Goal: Communication & Community: Answer question/provide support

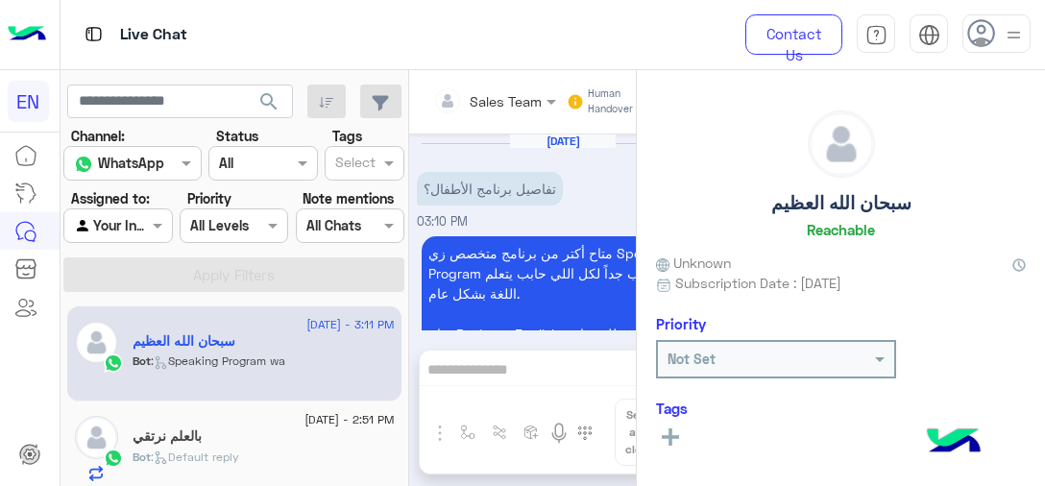
scroll to position [1522, 0]
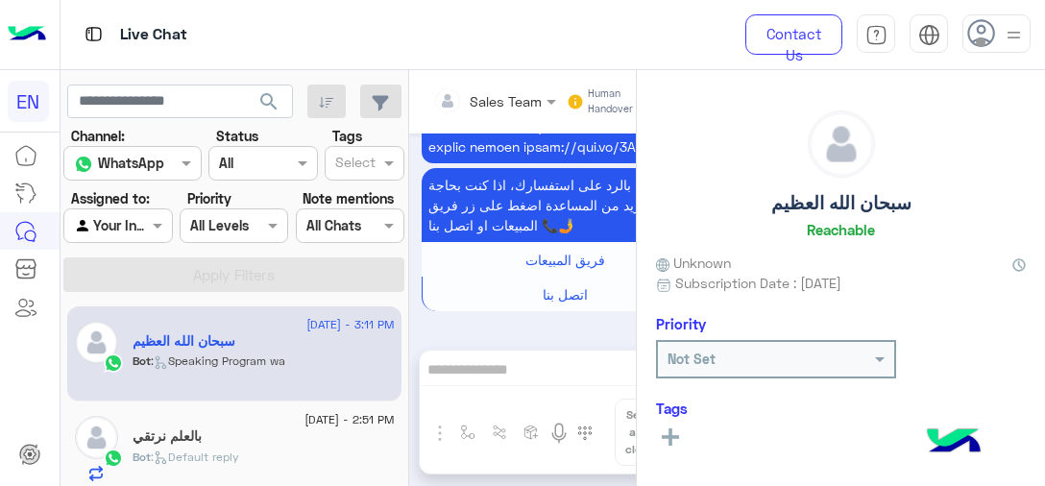
click at [571, 63] on div "Live Chat" at bounding box center [388, 34] width 657 height 69
click at [123, 220] on div at bounding box center [117, 225] width 107 height 22
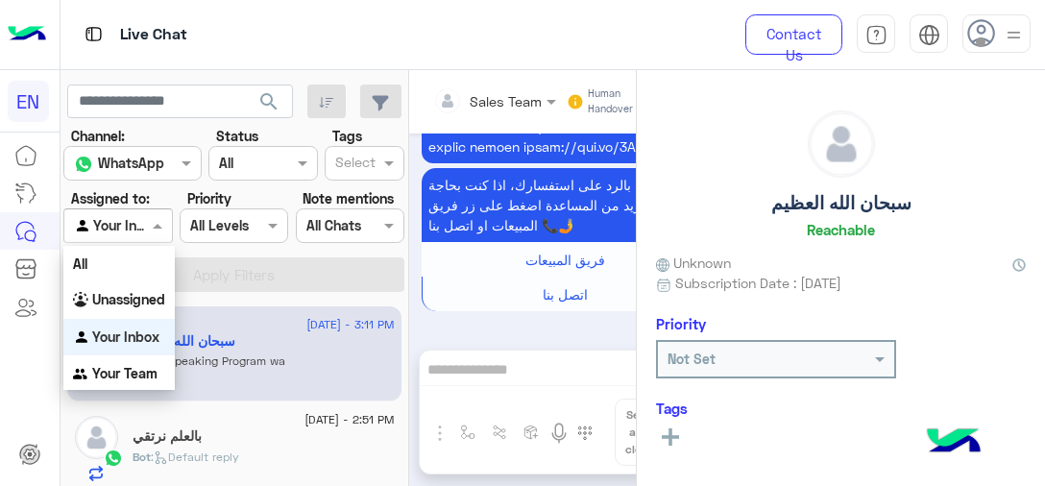
click at [132, 374] on b "Your Team" at bounding box center [124, 373] width 65 height 16
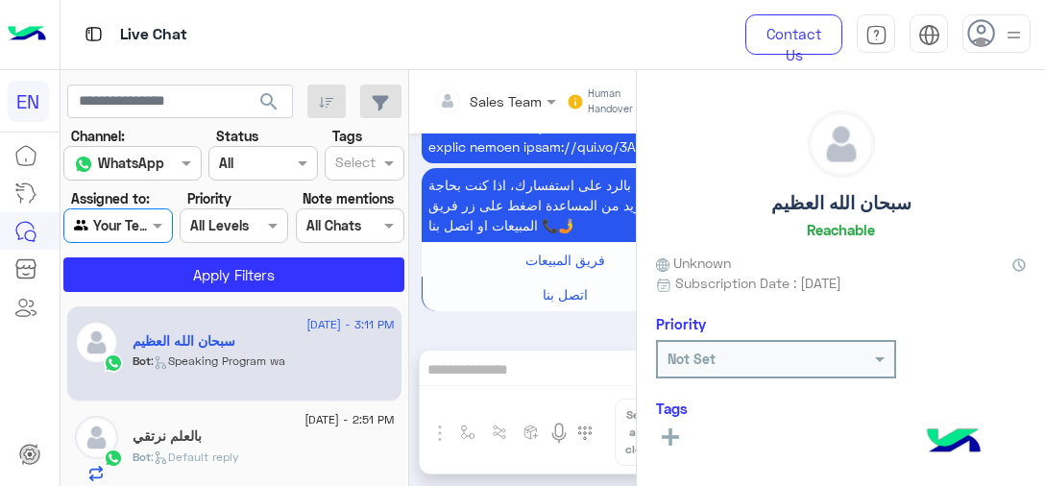
click at [122, 172] on div "WhatsApp" at bounding box center [119, 164] width 90 height 22
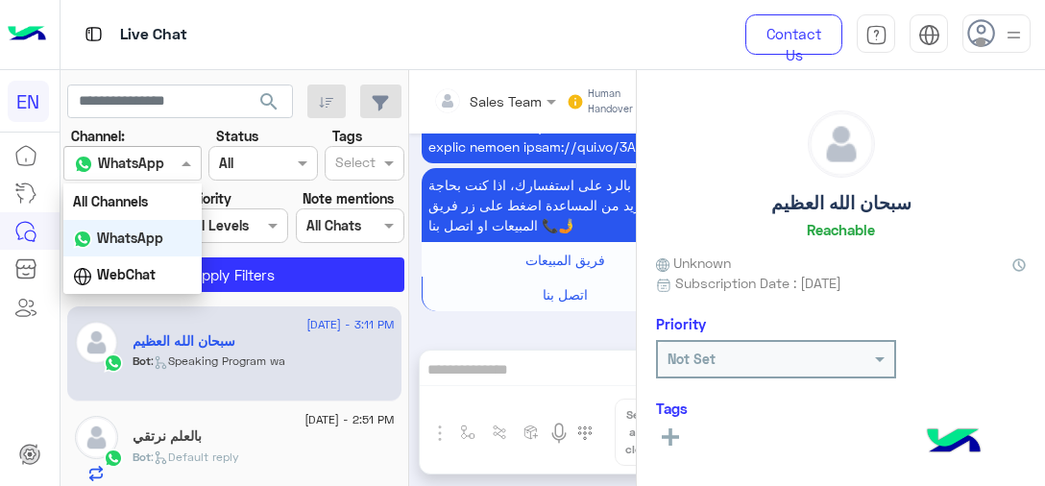
click at [131, 248] on div "WhatsApp" at bounding box center [132, 238] width 138 height 37
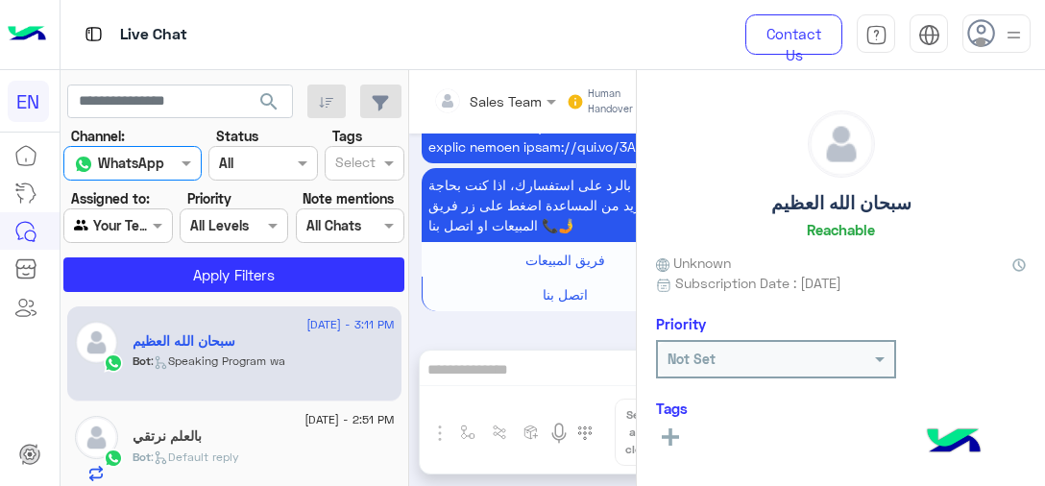
click at [227, 233] on input "text" at bounding box center [212, 226] width 44 height 20
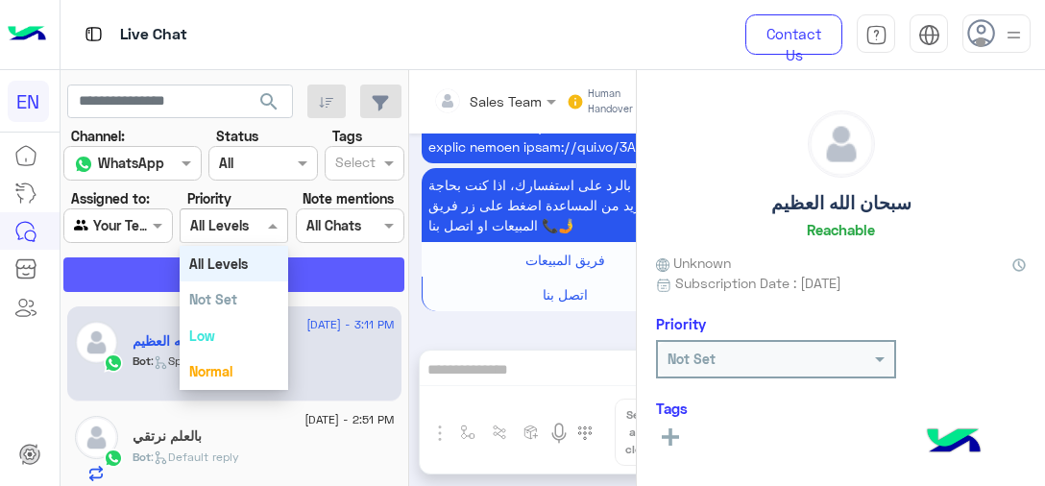
click at [332, 286] on button "Apply Filters" at bounding box center [233, 274] width 341 height 35
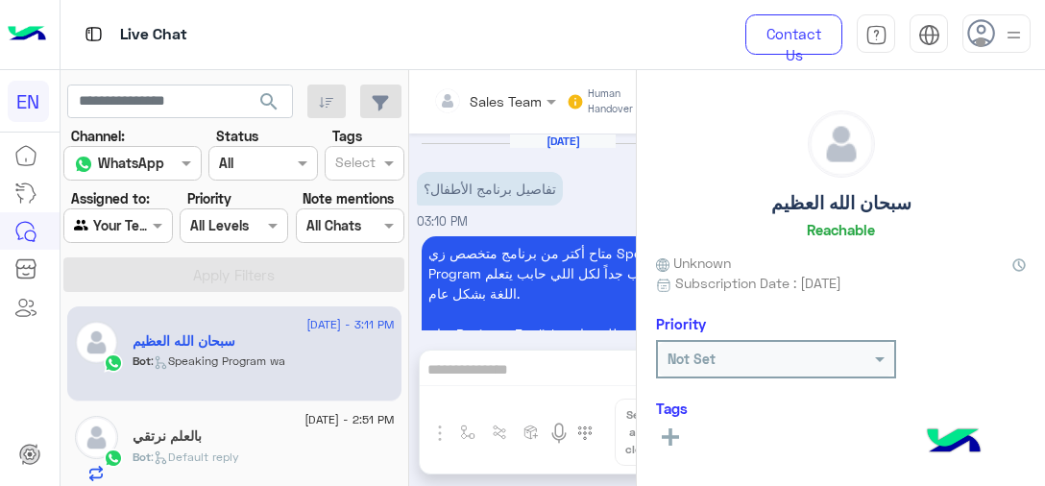
scroll to position [1556, 0]
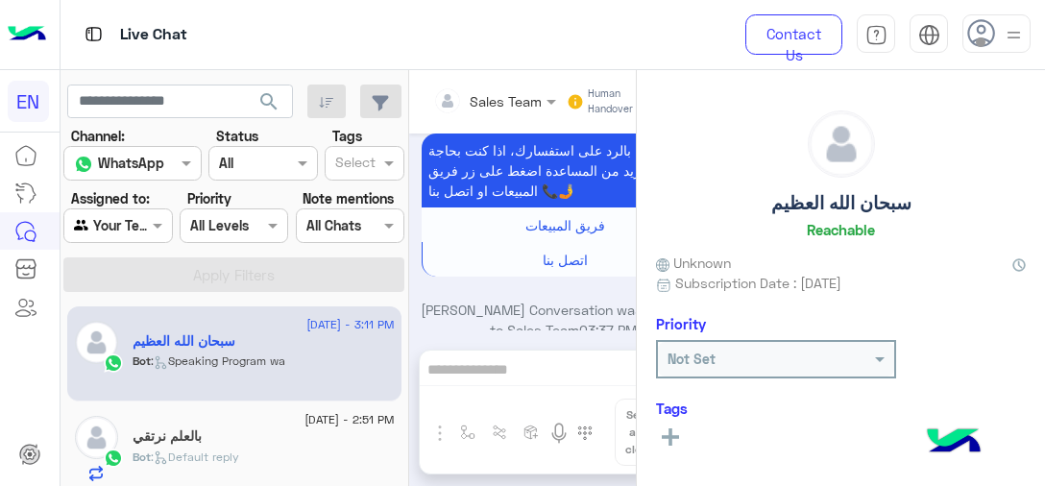
click at [336, 363] on div "Bot : Speaking Program wa" at bounding box center [264, 369] width 262 height 34
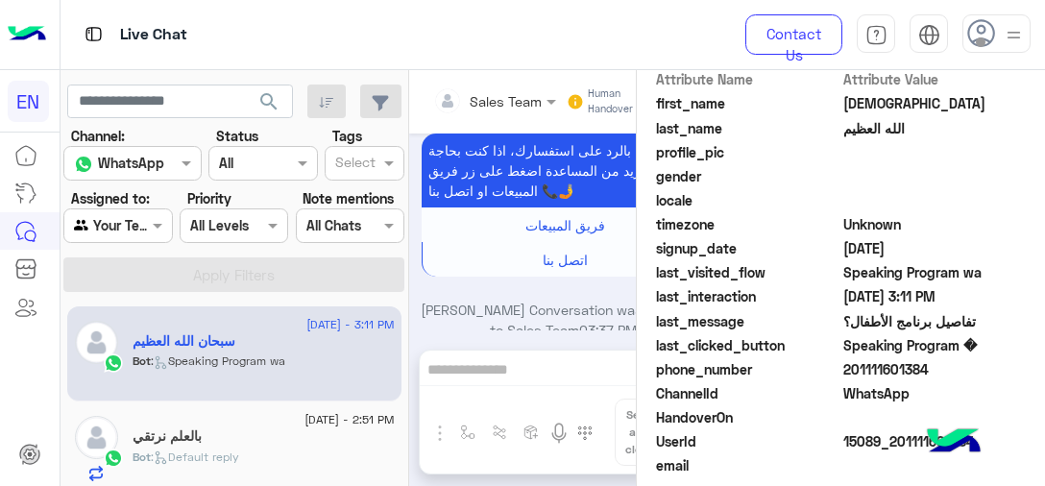
click at [900, 367] on span "201111601384" at bounding box center [934, 369] width 183 height 20
copy span "201111601384"
click at [223, 420] on div "[DATE] - 2:51 PM" at bounding box center [264, 422] width 262 height 12
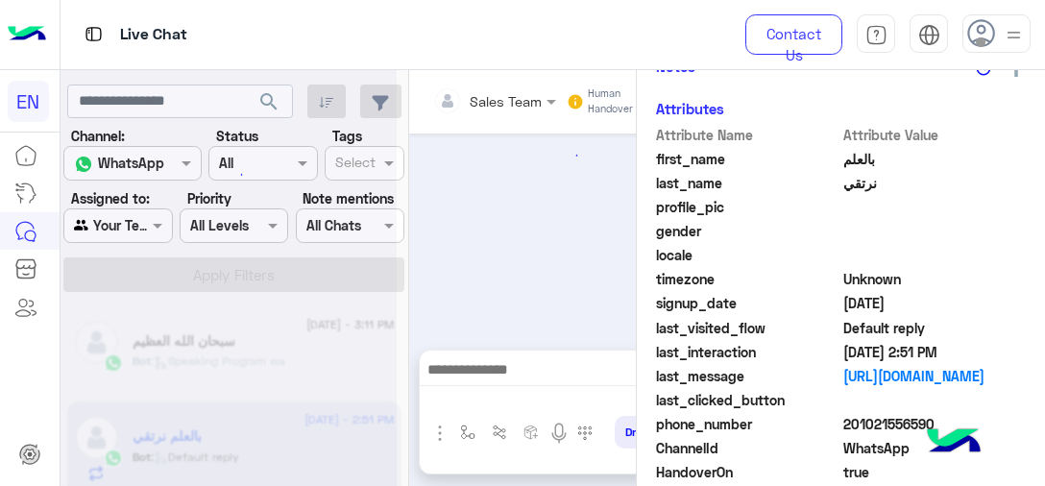
click at [211, 436] on div at bounding box center [228, 251] width 336 height 486
click at [918, 414] on span "201021556590" at bounding box center [934, 424] width 183 height 20
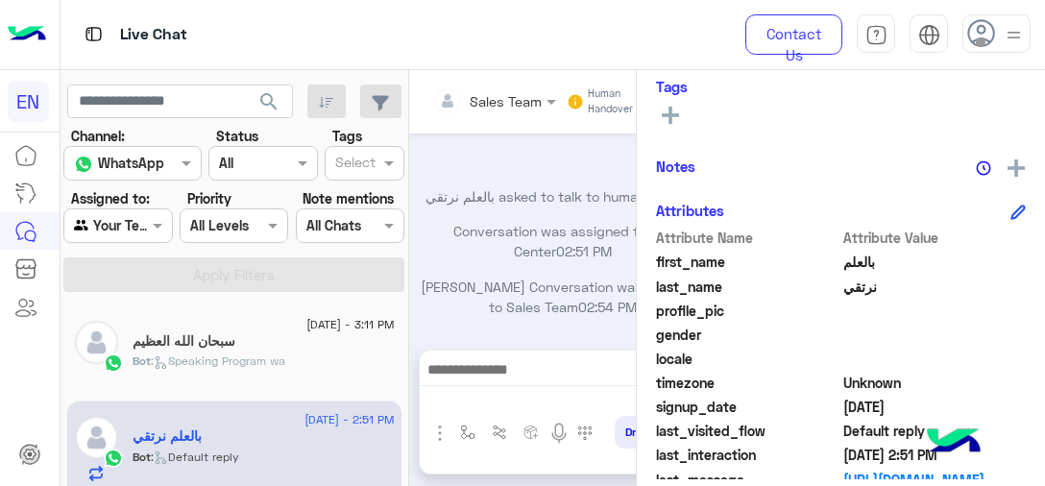
scroll to position [219, 0]
click at [668, 110] on rect at bounding box center [670, 115] width 4 height 17
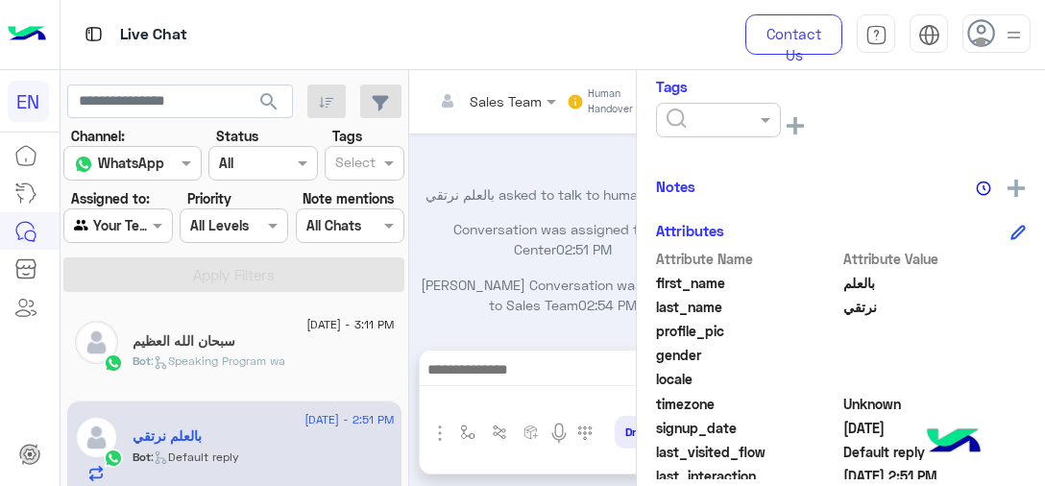
click at [730, 125] on div at bounding box center [718, 120] width 123 height 22
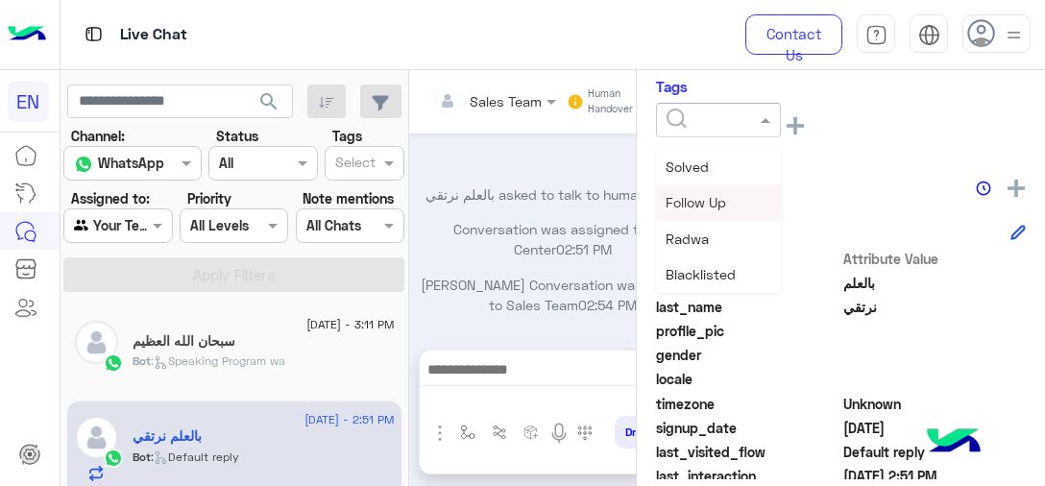
scroll to position [96, 0]
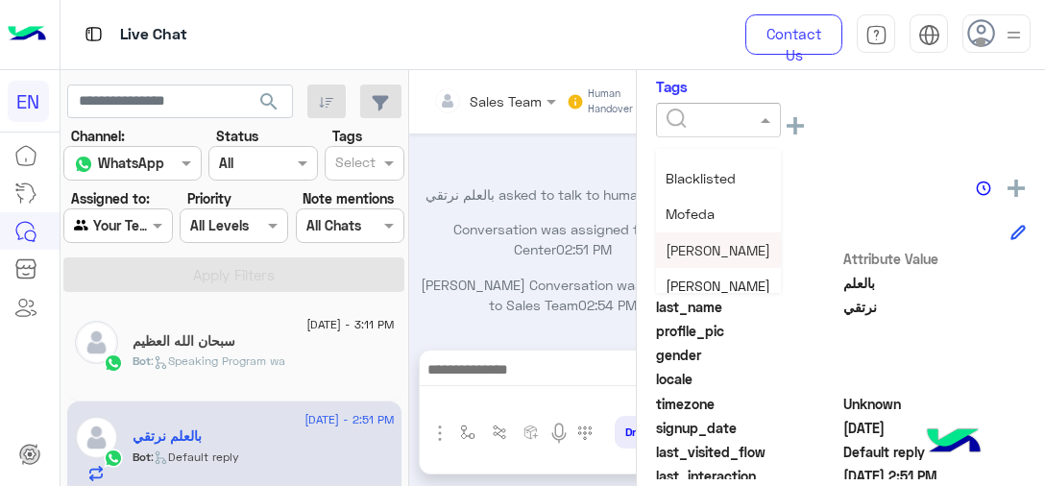
click at [714, 249] on span "[PERSON_NAME]" at bounding box center [717, 250] width 105 height 16
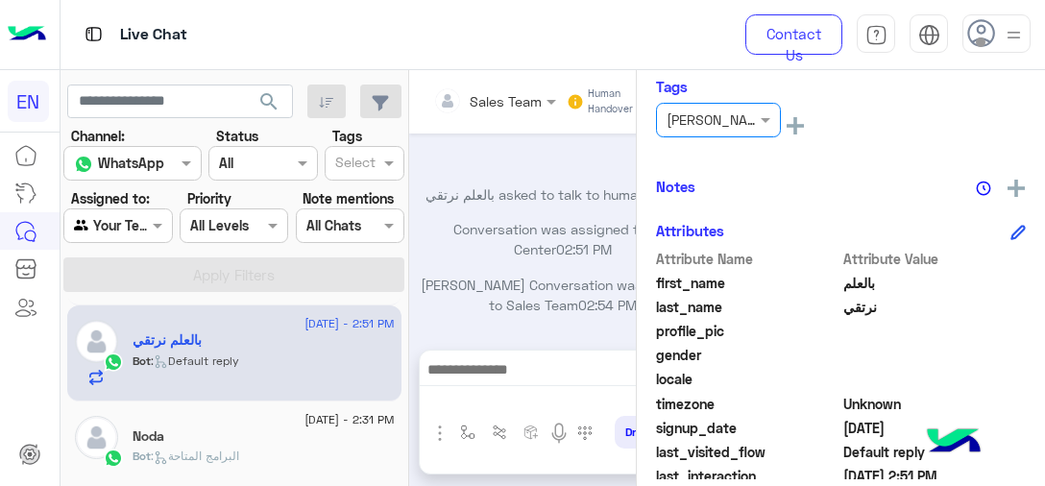
scroll to position [192, 0]
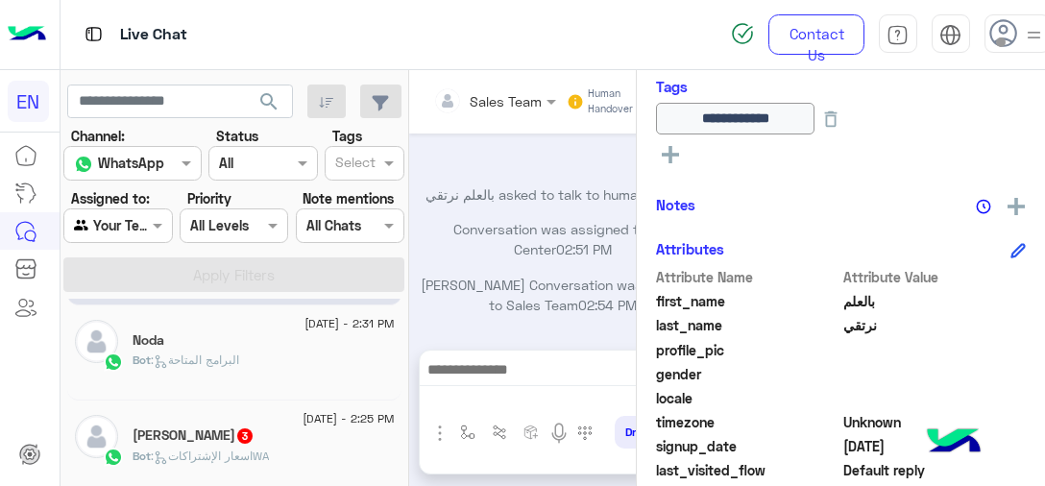
click at [165, 354] on icon at bounding box center [161, 361] width 14 height 14
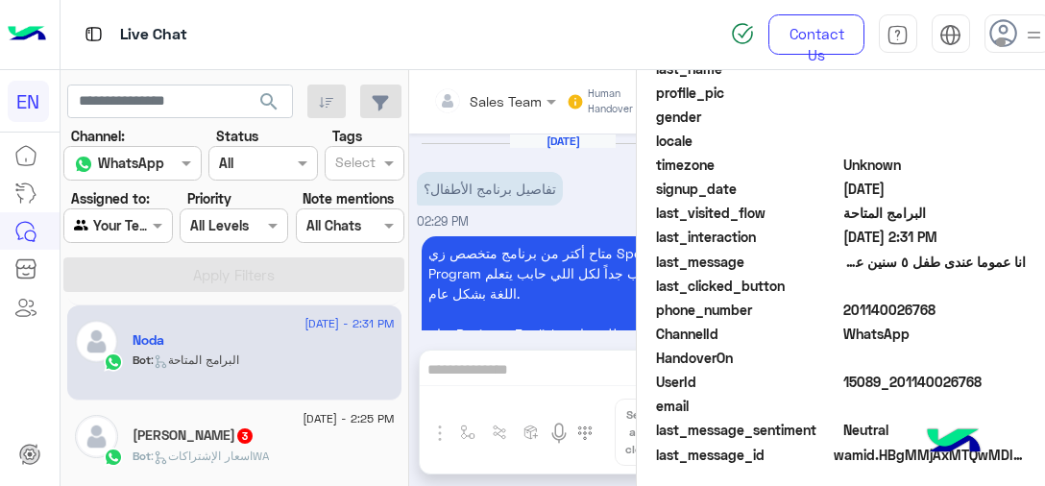
click at [884, 320] on span "201140026768" at bounding box center [934, 310] width 183 height 20
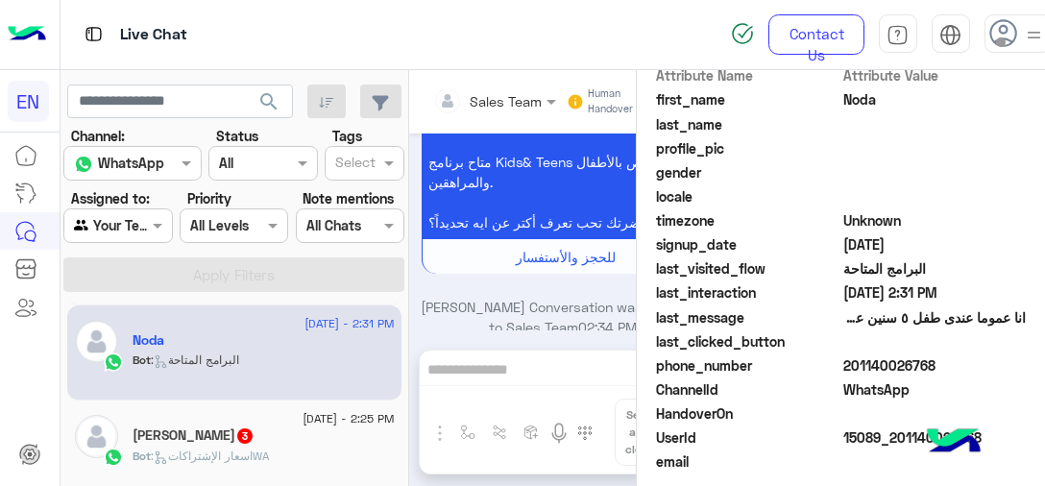
copy span "201140026768"
click at [290, 444] on div "[PERSON_NAME] 3" at bounding box center [264, 437] width 262 height 20
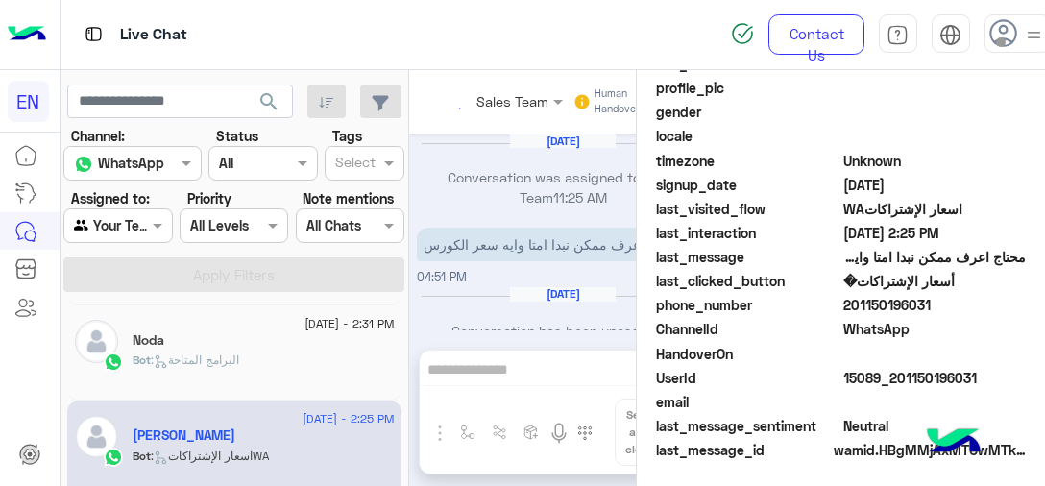
click at [873, 315] on span "201150196031" at bounding box center [934, 305] width 183 height 20
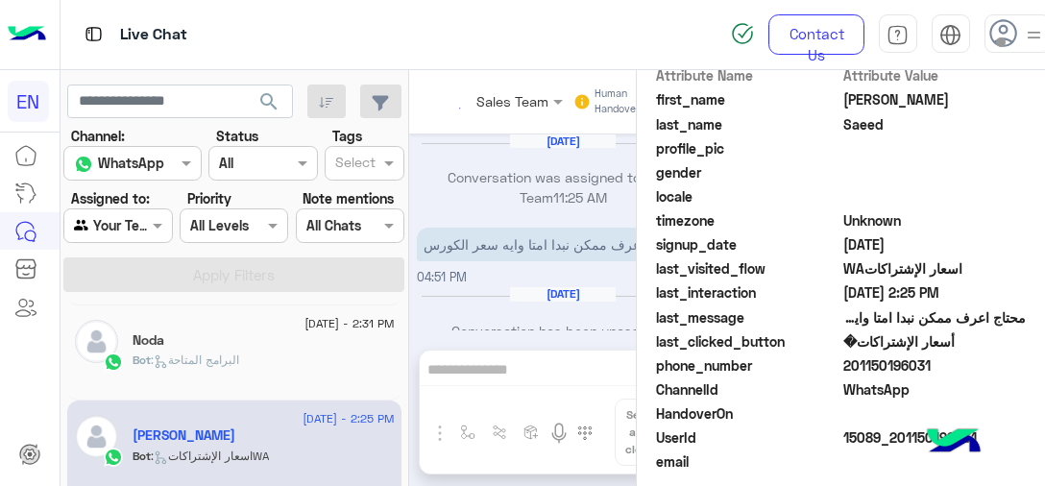
scroll to position [2132, 0]
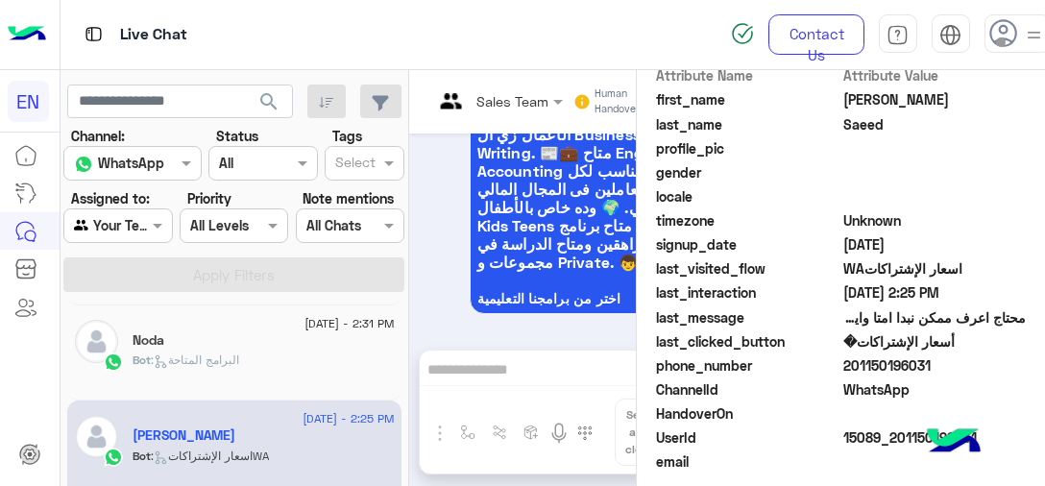
copy span "201150196031"
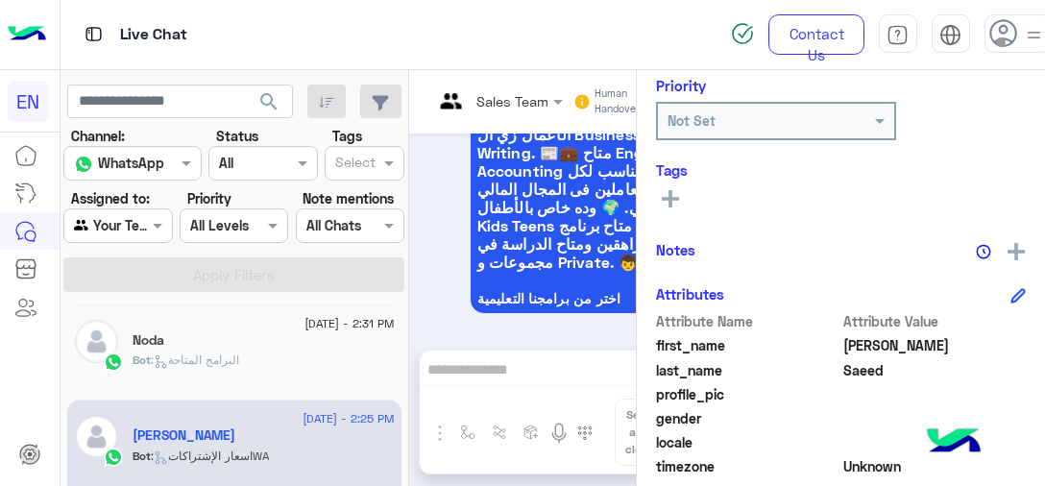
scroll to position [288, 0]
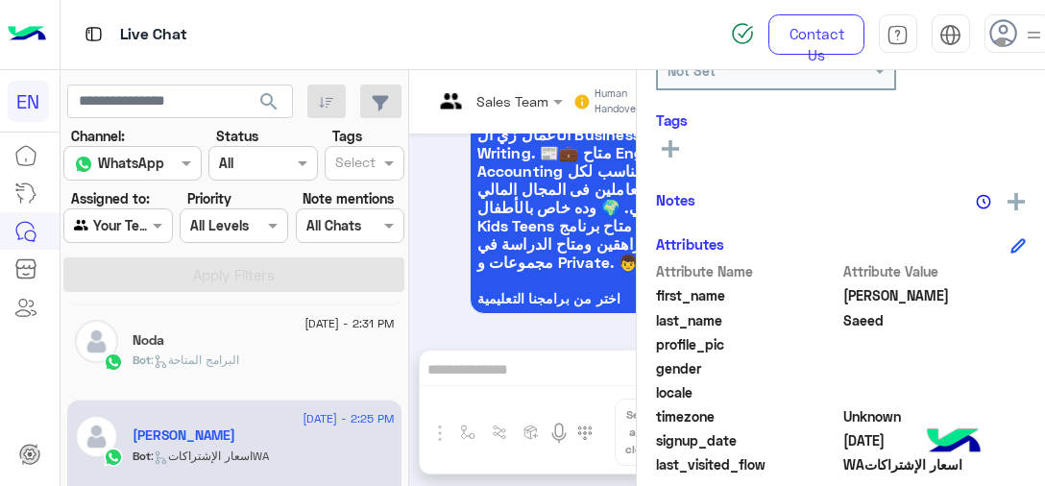
click at [668, 149] on rect at bounding box center [670, 149] width 17 height 4
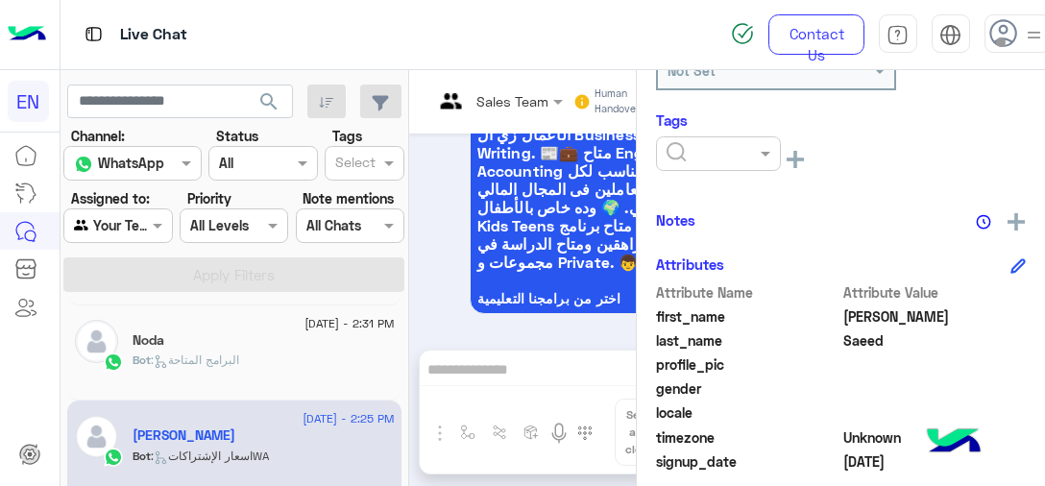
click at [704, 151] on input "text" at bounding box center [695, 154] width 59 height 20
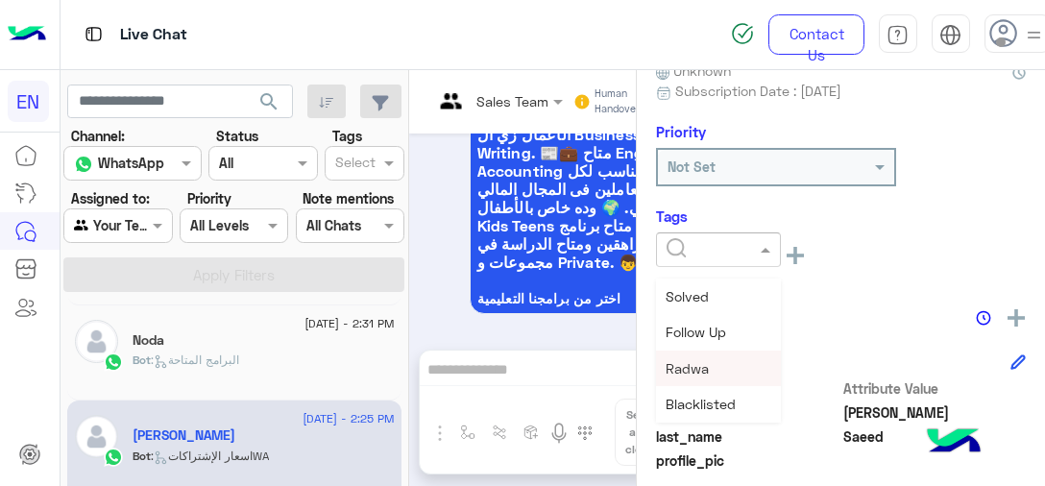
scroll to position [96, 0]
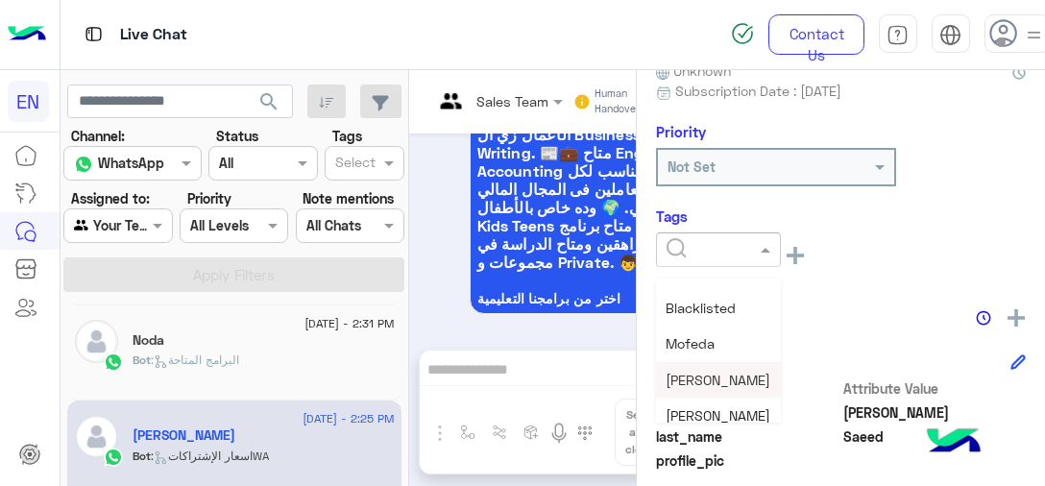
click at [723, 378] on span "[PERSON_NAME]" at bounding box center [717, 380] width 105 height 16
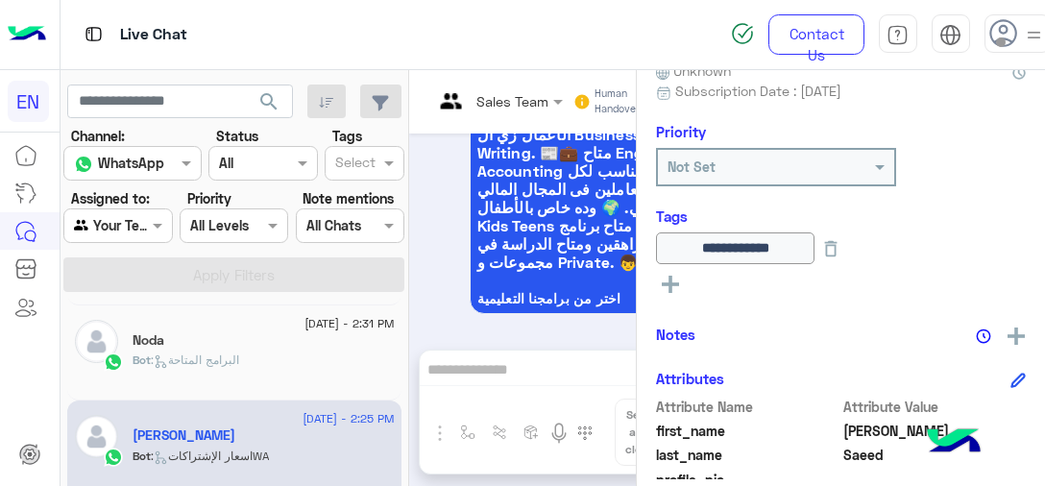
scroll to position [288, 0]
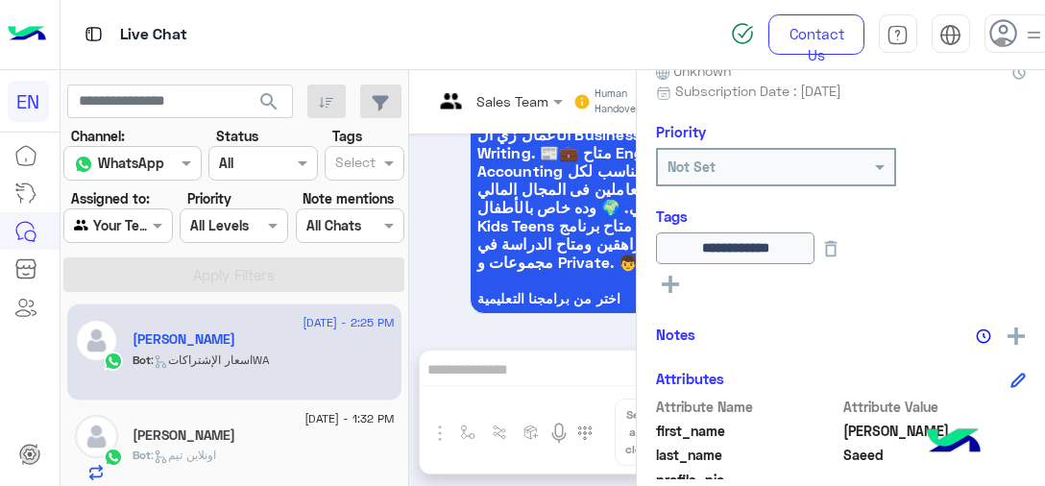
click at [245, 459] on div "Bot : اونلاين تيم" at bounding box center [264, 463] width 262 height 34
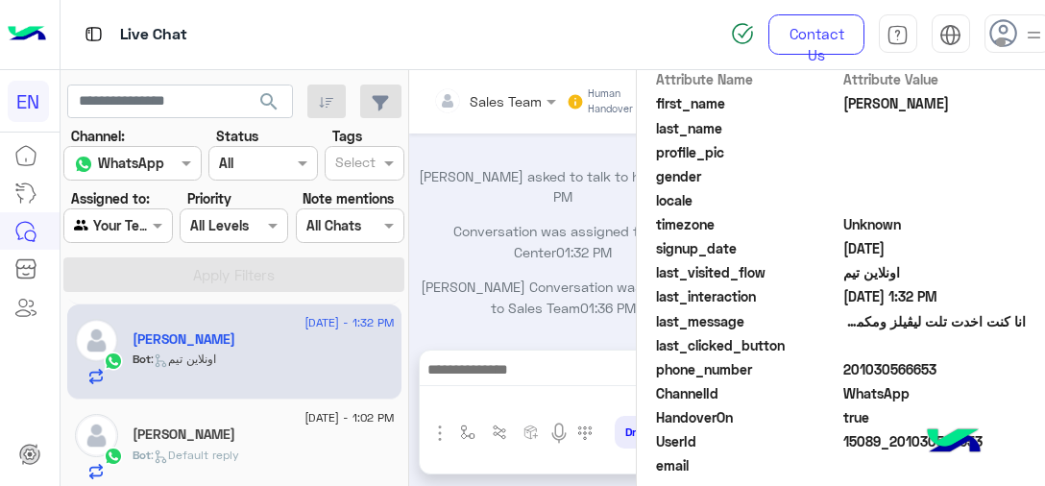
scroll to position [480, 0]
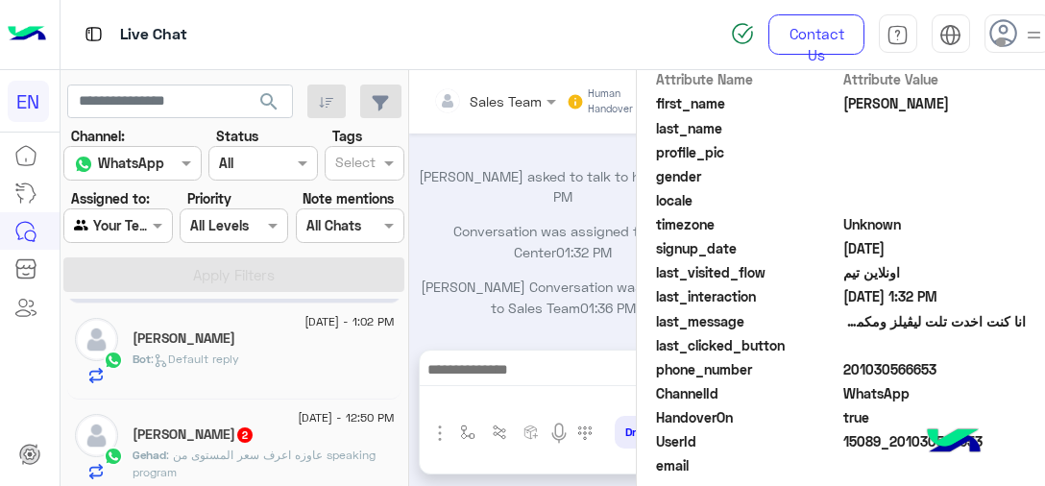
click at [292, 467] on p "Gehad : عاوزه اعرف سعر المستوى من speaking program" at bounding box center [264, 463] width 262 height 35
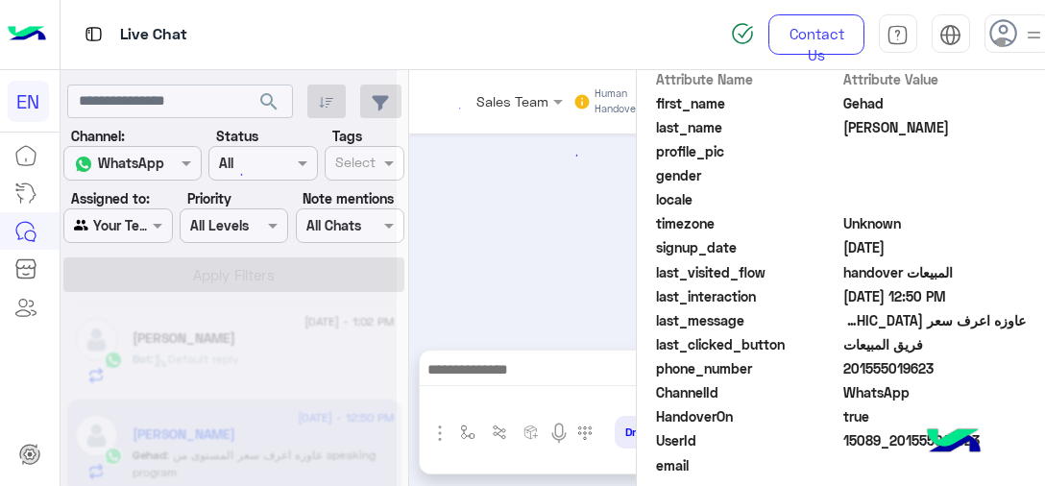
click at [888, 360] on span "201555019623" at bounding box center [934, 368] width 183 height 20
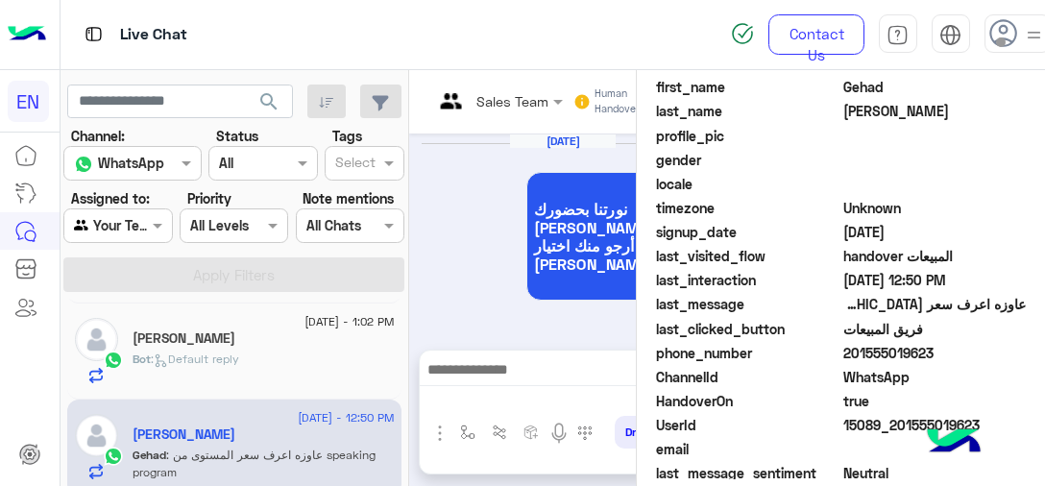
scroll to position [518, 0]
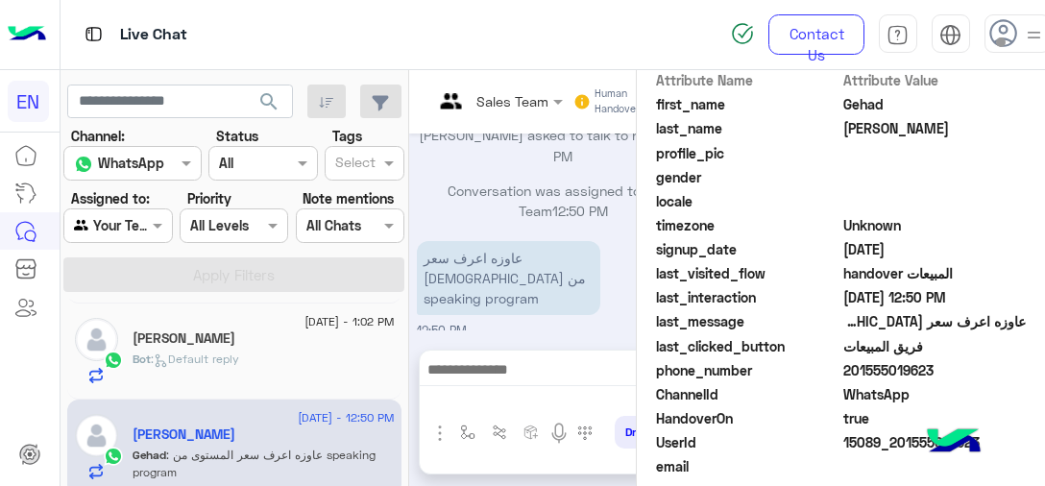
click at [433, 98] on input "text" at bounding box center [474, 101] width 82 height 20
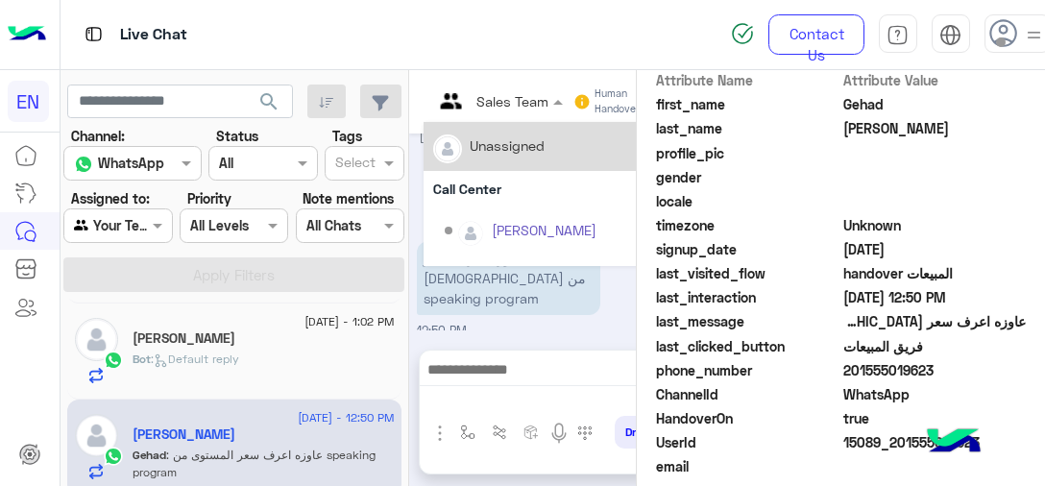
click at [495, 144] on div "Unassigned" at bounding box center [507, 145] width 75 height 20
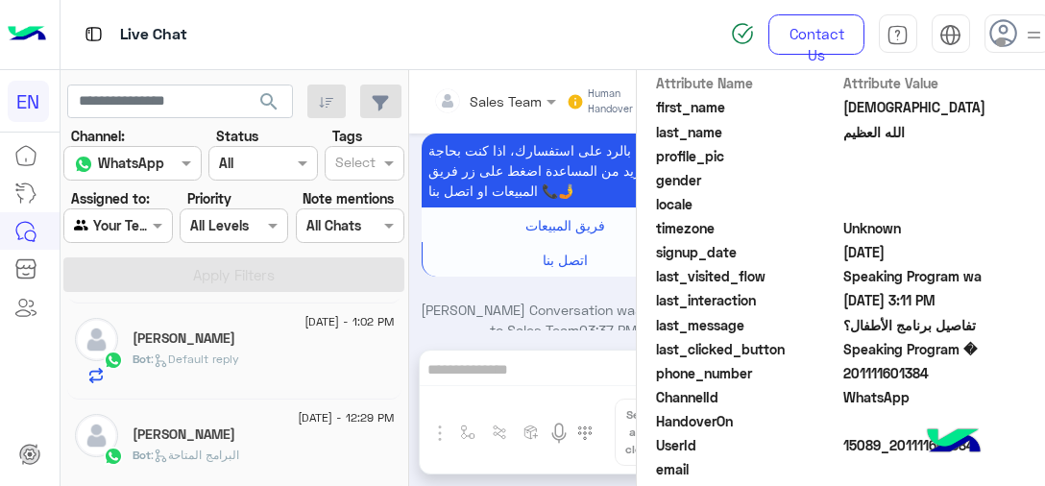
scroll to position [480, 0]
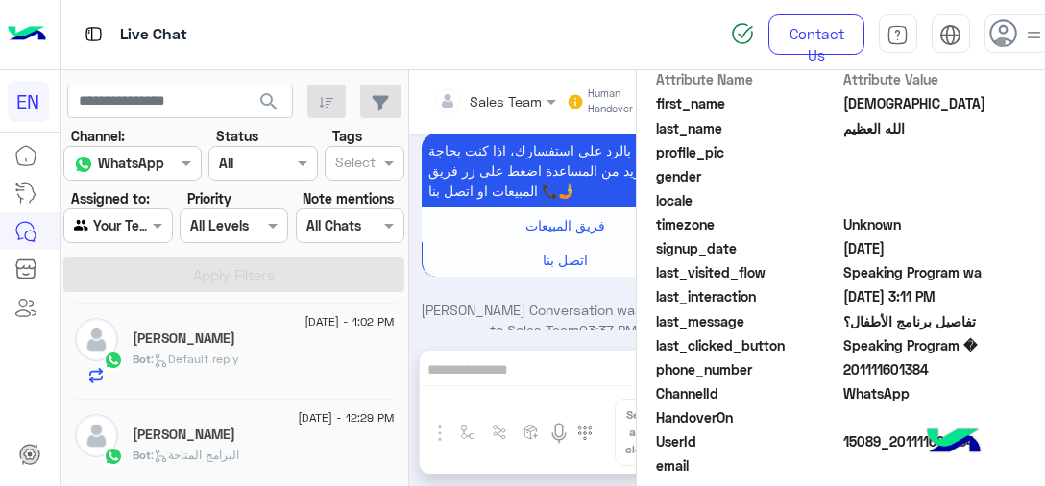
click at [283, 350] on div "Bot : Default reply" at bounding box center [264, 367] width 262 height 34
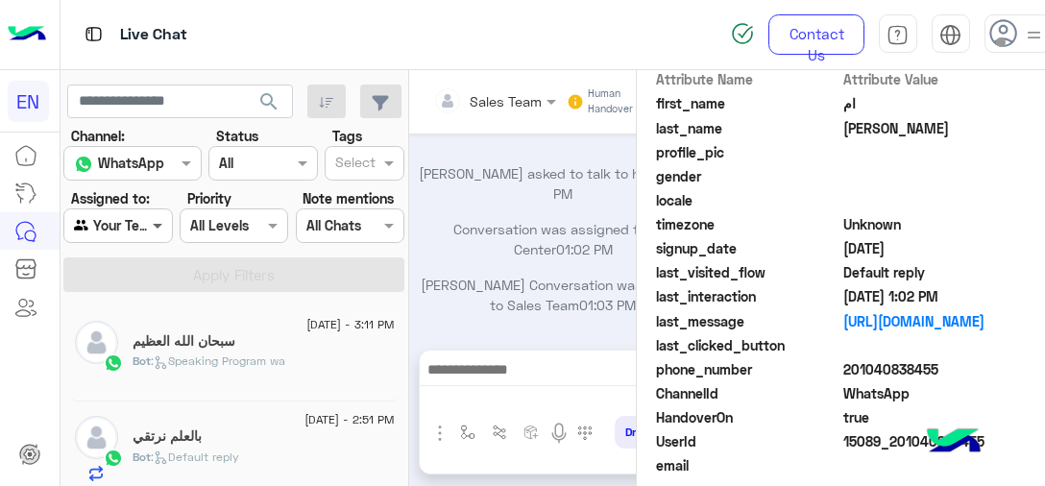
click at [155, 232] on span at bounding box center [160, 225] width 24 height 20
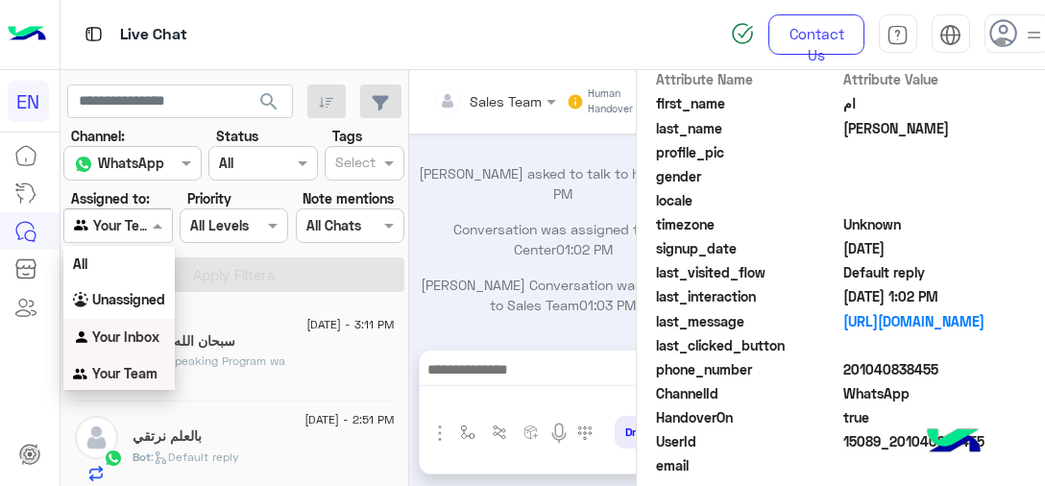
click at [137, 336] on b "Your Inbox" at bounding box center [125, 336] width 67 height 16
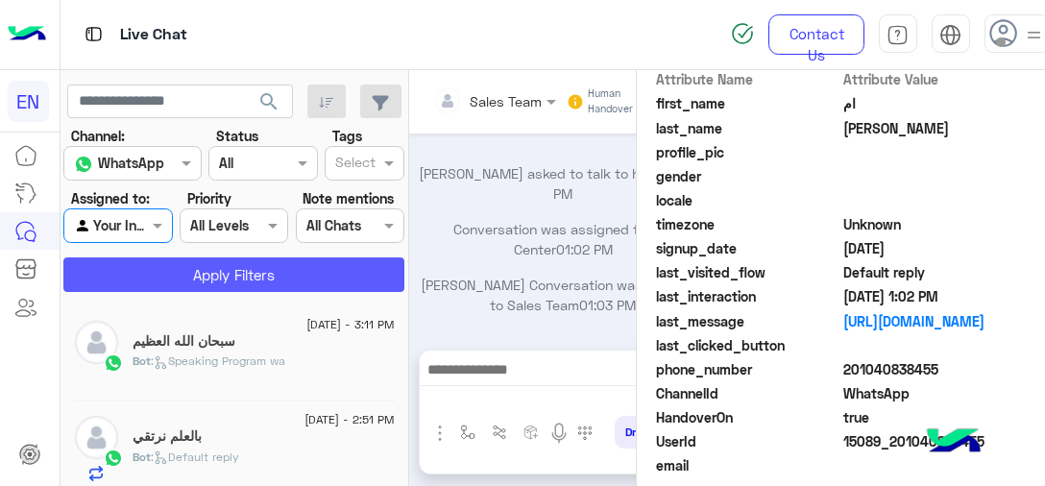
click at [162, 283] on button "Apply Filters" at bounding box center [233, 274] width 341 height 35
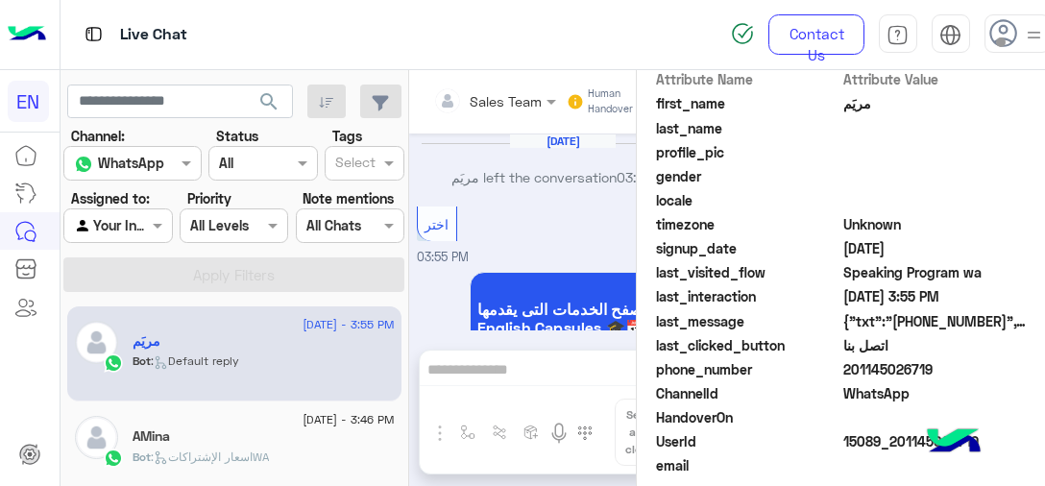
scroll to position [1701, 0]
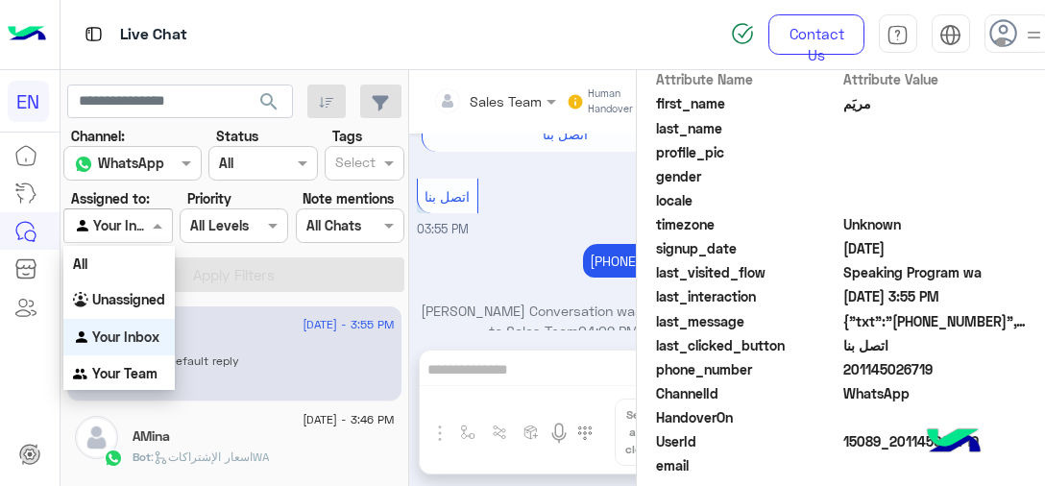
click at [129, 229] on div at bounding box center [117, 225] width 107 height 22
click at [132, 369] on b "Your Team" at bounding box center [124, 373] width 65 height 16
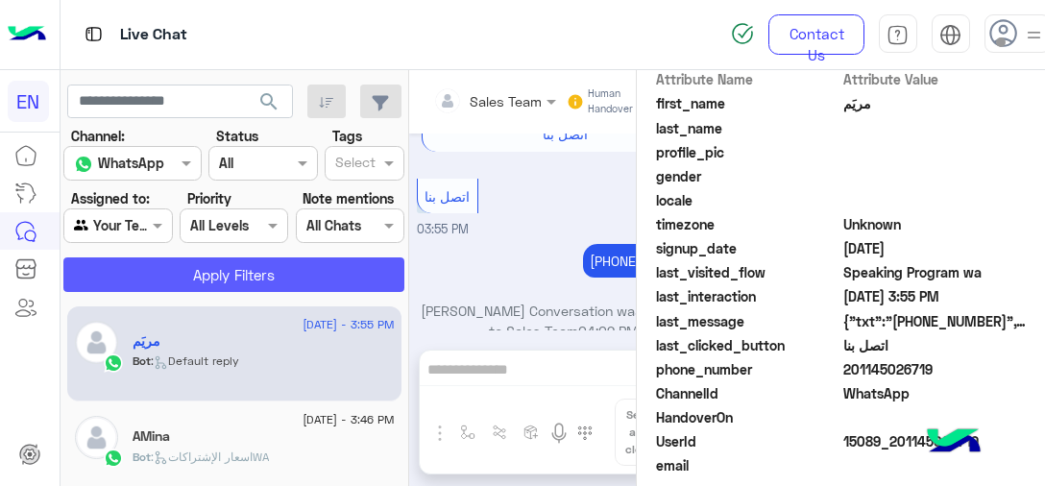
click at [150, 274] on button "Apply Filters" at bounding box center [233, 274] width 341 height 35
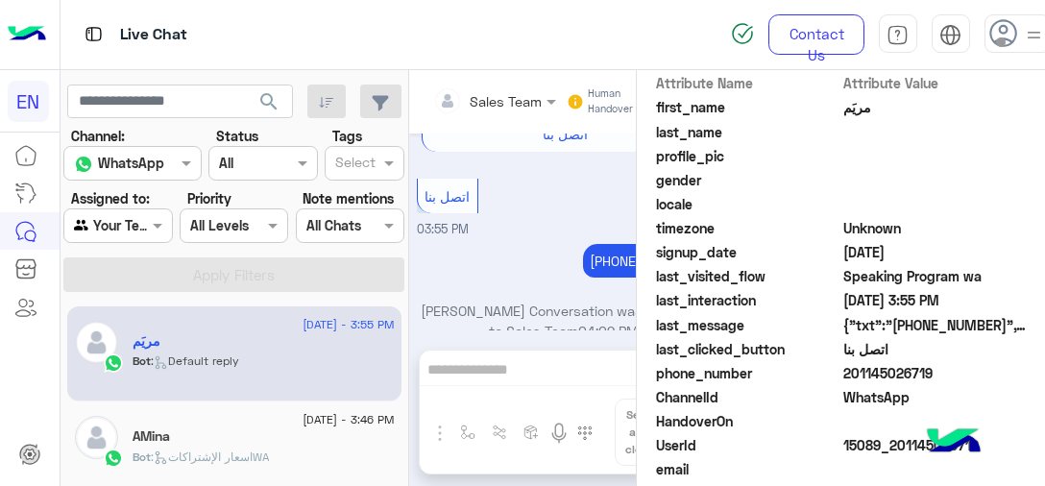
scroll to position [480, 0]
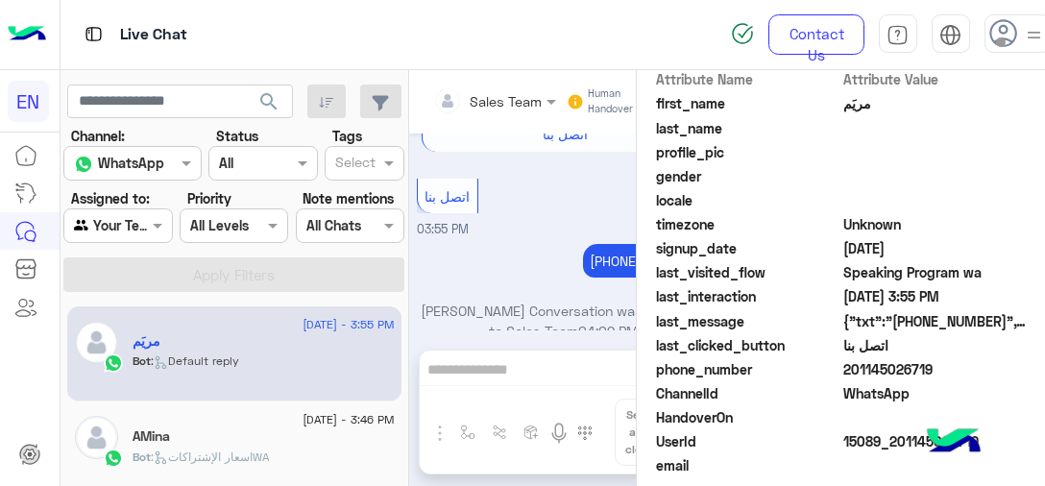
click at [232, 390] on div "[DATE] - 3:55 PM مريَم Bot : Default reply" at bounding box center [234, 354] width 334 height 96
click at [876, 373] on span "201145026719" at bounding box center [934, 369] width 183 height 20
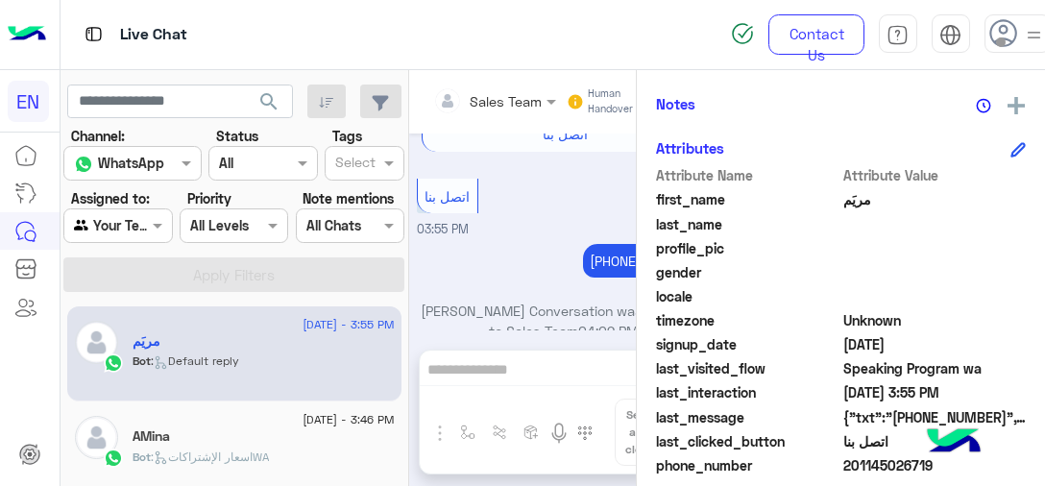
drag, startPoint x: 877, startPoint y: 371, endPoint x: 879, endPoint y: 470, distance: 98.9
click at [879, 470] on span "201145026719" at bounding box center [934, 465] width 183 height 20
click at [879, 470] on div "Attribute Name Attribute Value first_name مريَم last_name profile_pic gender lo…" at bounding box center [841, 394] width 370 height 458
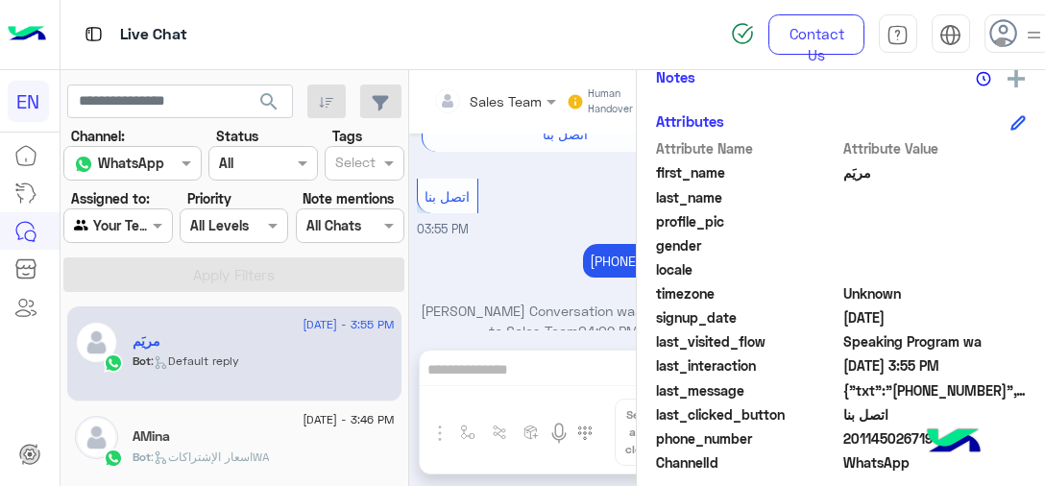
click at [877, 439] on span "201145026719" at bounding box center [934, 438] width 183 height 20
copy span "201145026719"
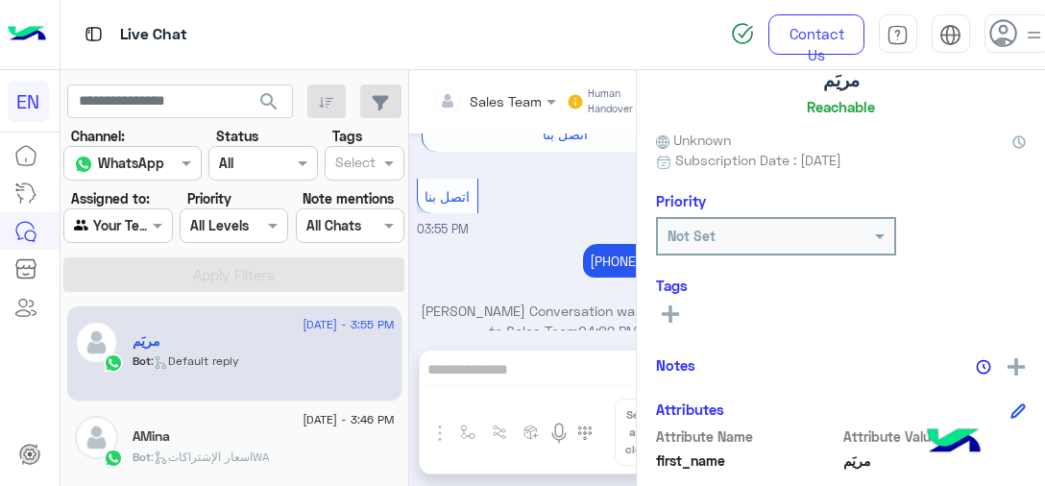
click at [662, 305] on icon at bounding box center [670, 313] width 17 height 17
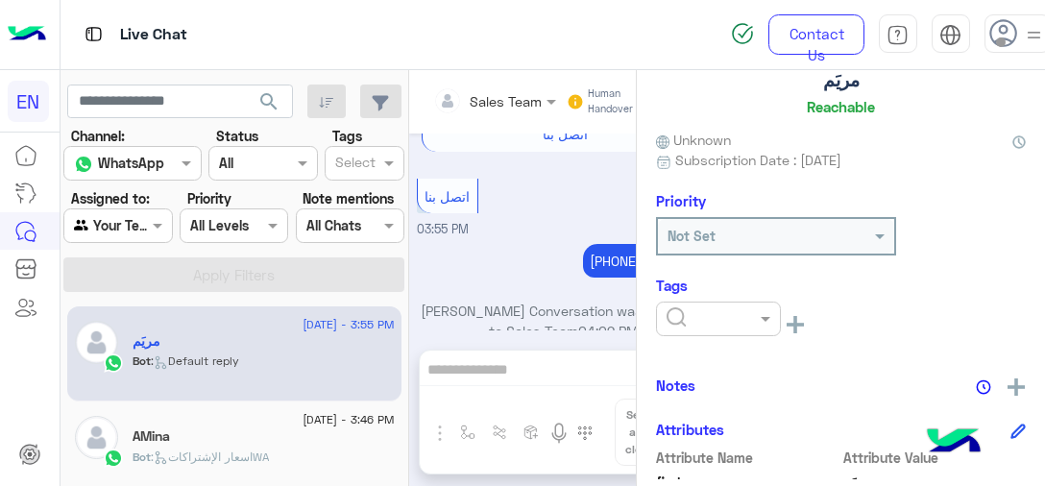
click at [661, 307] on div at bounding box center [718, 318] width 123 height 22
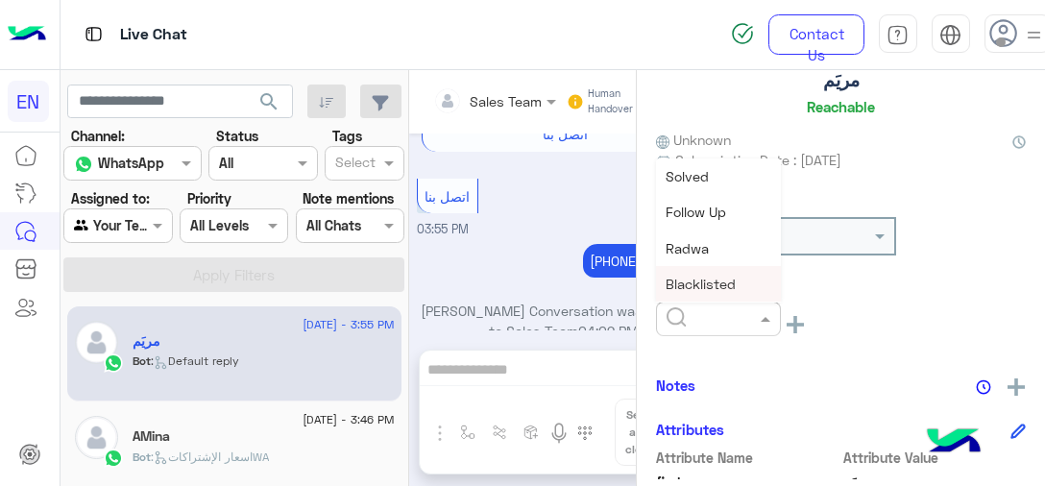
scroll to position [192, 0]
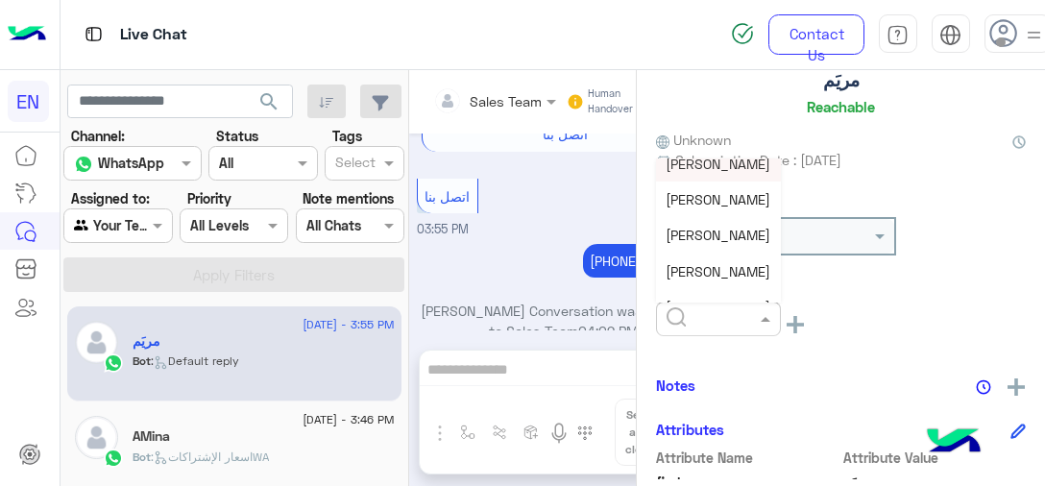
click at [681, 160] on span "[PERSON_NAME]" at bounding box center [717, 164] width 105 height 16
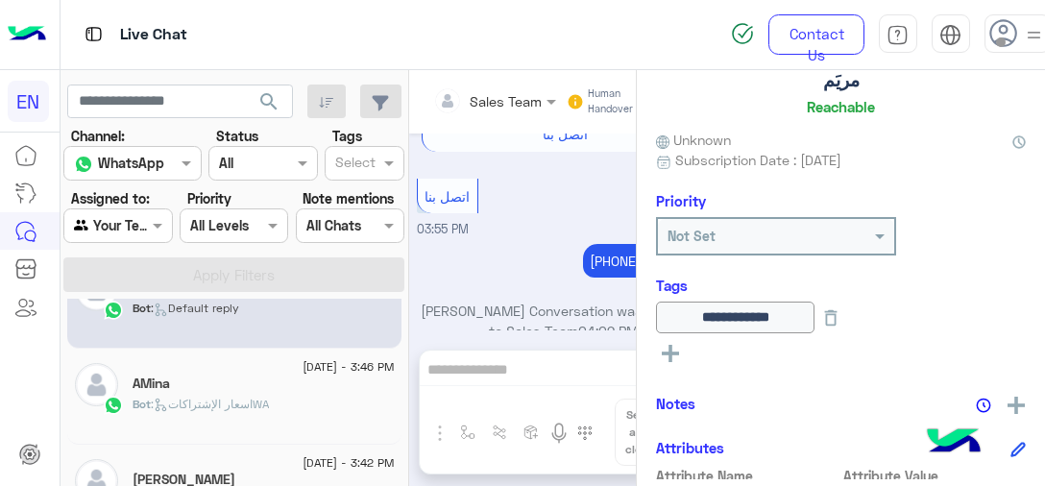
scroll to position [96, 0]
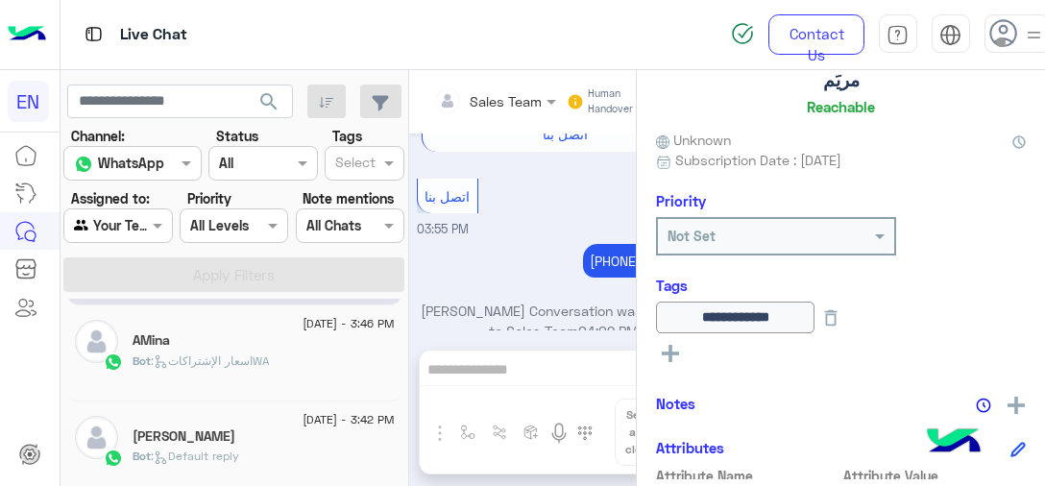
click at [192, 356] on span ": اسعار الإشتراكاتWA" at bounding box center [210, 360] width 118 height 14
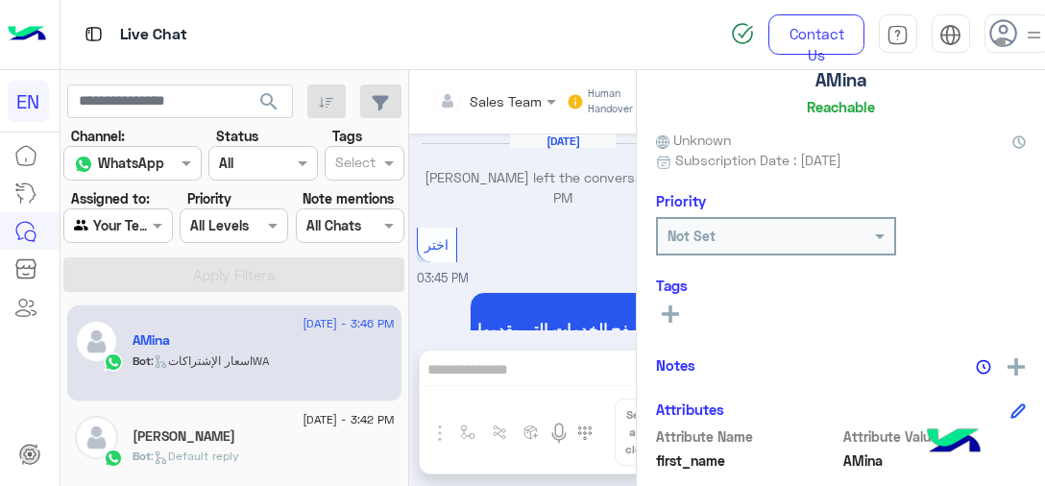
scroll to position [411, 0]
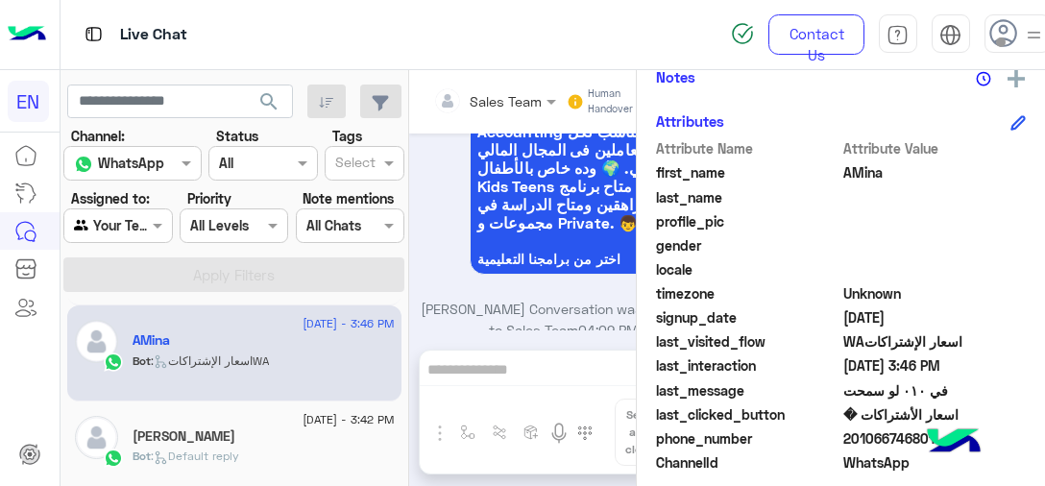
click at [913, 431] on span "201066746801" at bounding box center [934, 438] width 183 height 20
copy span "201066746801"
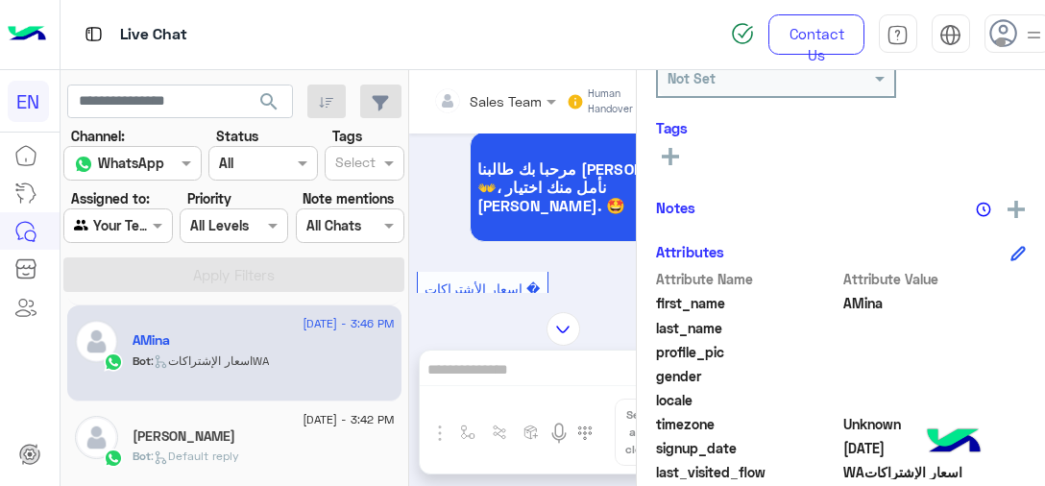
scroll to position [219, 0]
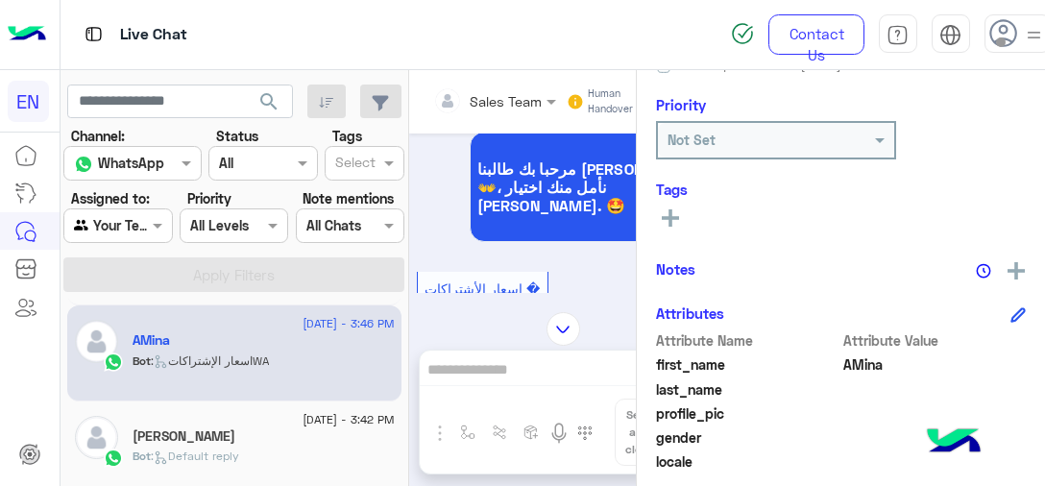
click at [664, 210] on icon at bounding box center [670, 217] width 17 height 17
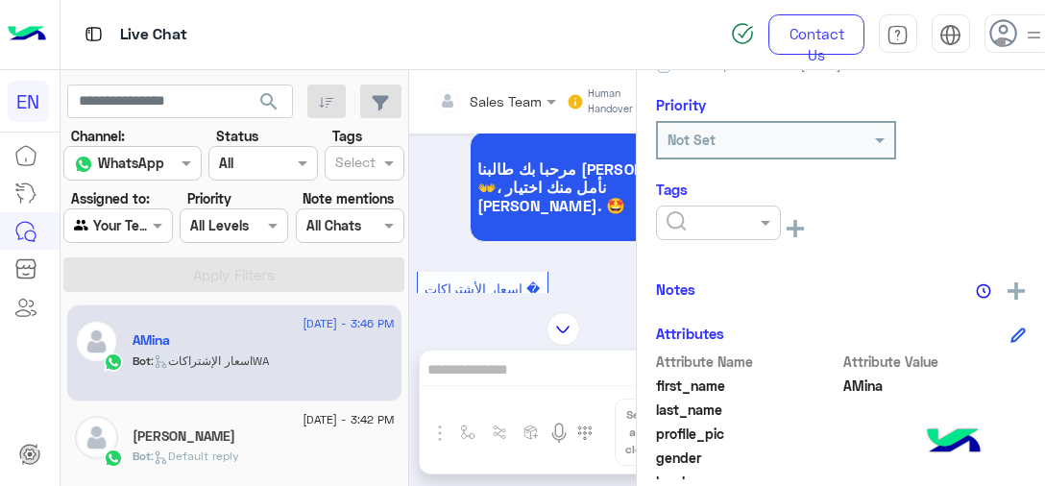
click at [699, 226] on input "text" at bounding box center [695, 223] width 59 height 20
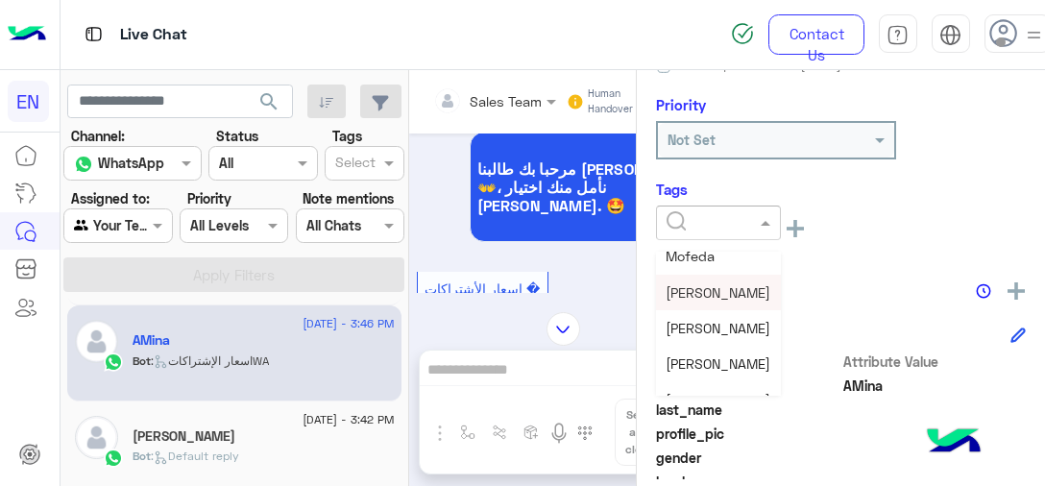
scroll to position [192, 0]
click at [714, 263] on div "[PERSON_NAME]" at bounding box center [718, 257] width 125 height 36
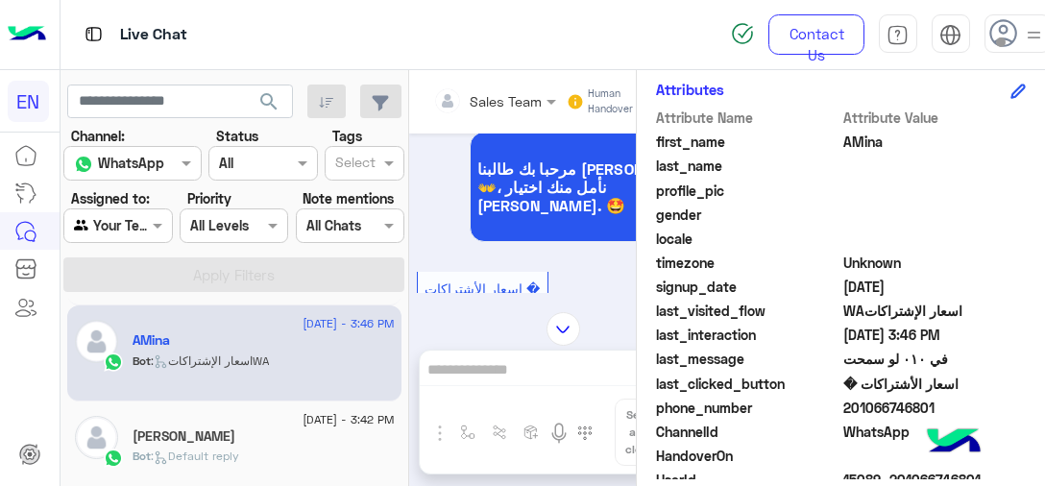
scroll to position [507, 0]
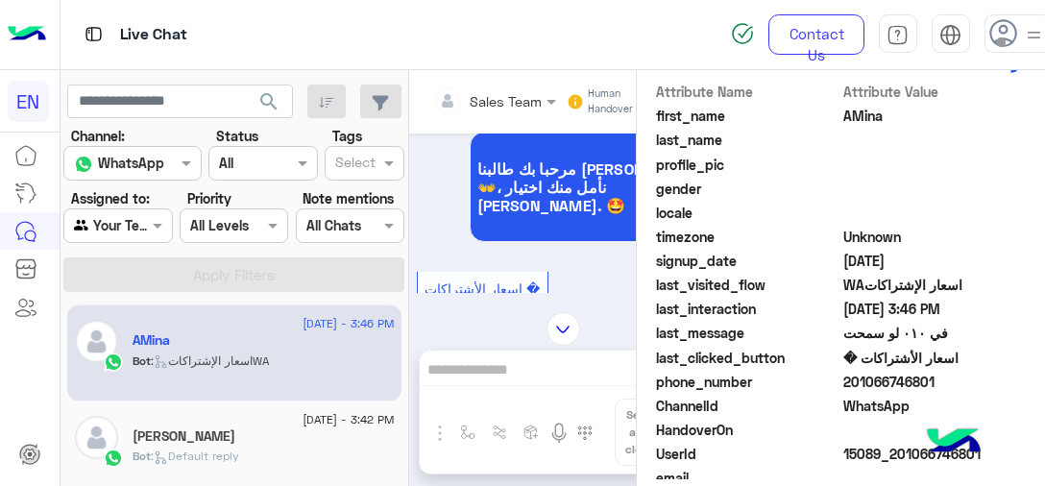
click at [300, 451] on div "Bot : Default reply" at bounding box center [264, 464] width 262 height 34
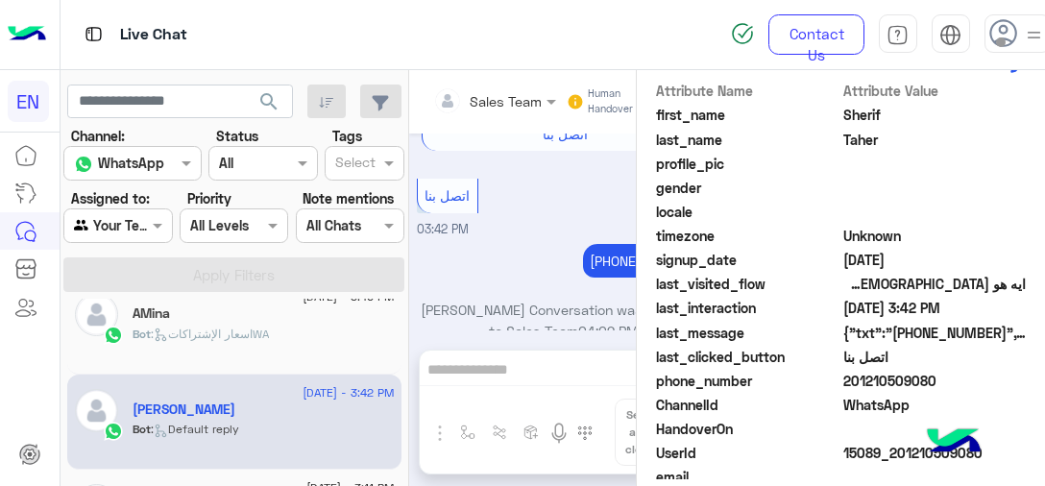
scroll to position [192, 0]
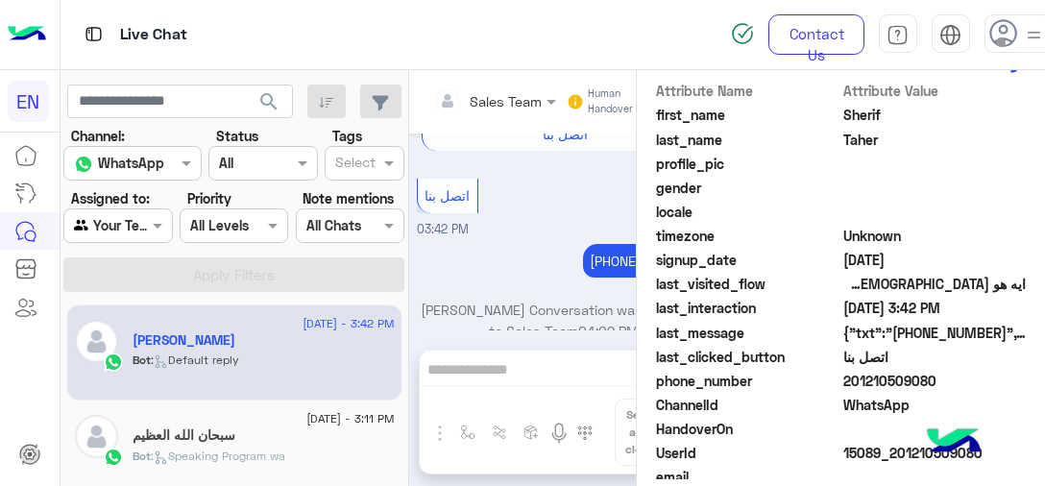
click at [853, 381] on span "201210509080" at bounding box center [934, 381] width 183 height 20
copy span "201210509080"
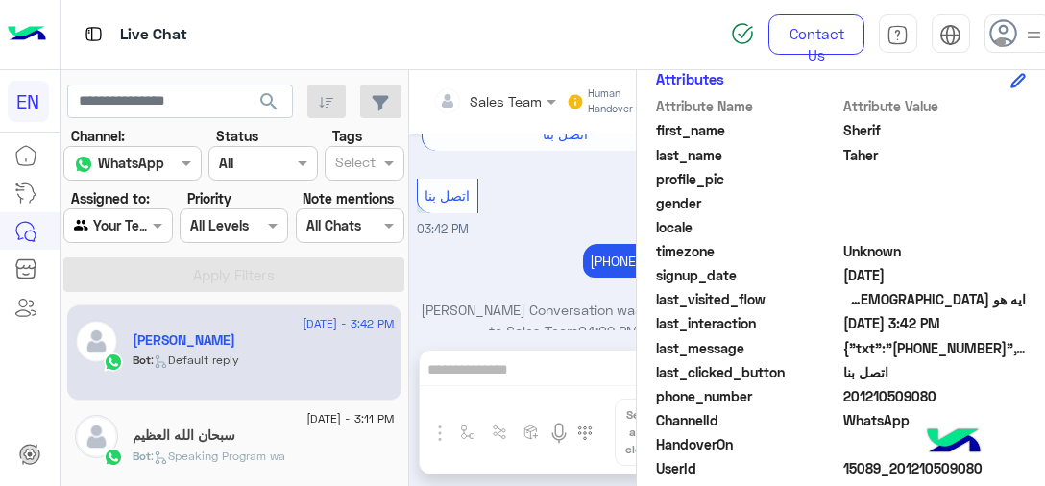
scroll to position [546, 0]
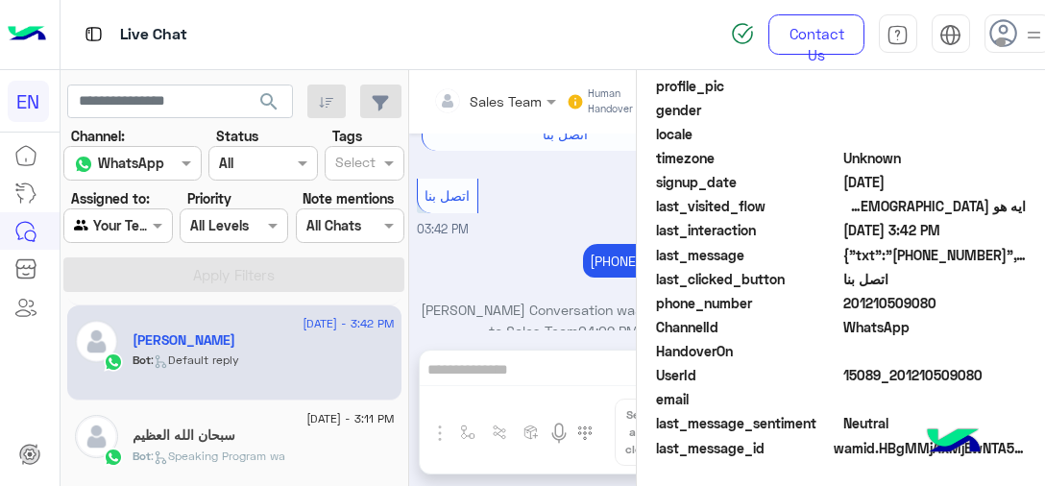
click at [937, 355] on span at bounding box center [934, 351] width 183 height 20
click at [906, 304] on span "201210509080" at bounding box center [934, 303] width 183 height 20
copy span "201210509080"
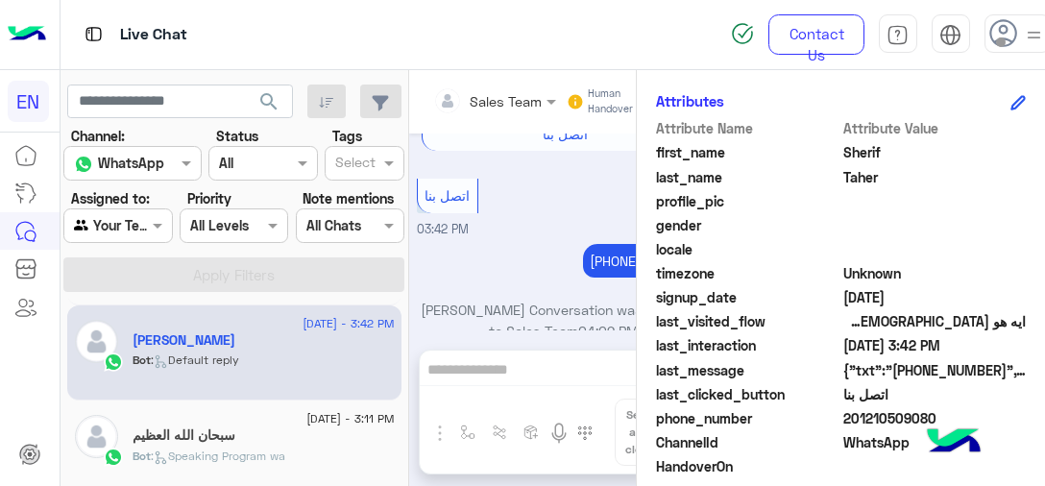
scroll to position [66, 0]
